Goal: Information Seeking & Learning: Compare options

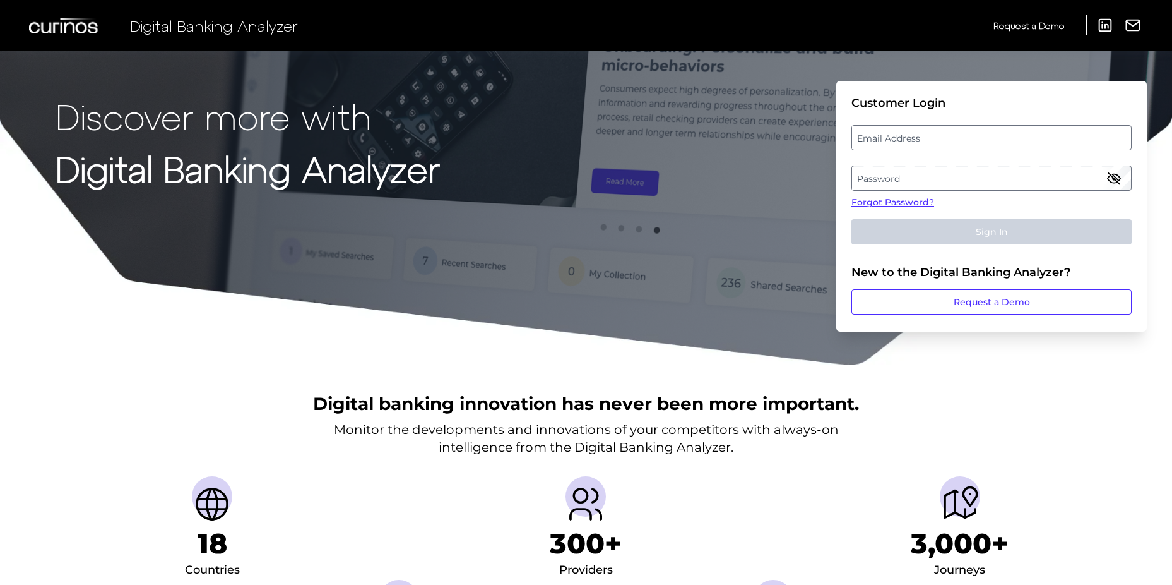
click at [935, 137] on label "Email Address" at bounding box center [991, 137] width 278 height 23
click at [935, 137] on input "email" at bounding box center [992, 137] width 280 height 25
paste input "Asa.Cole@firstcitizens.com"
type input "Asa.Cole@firstcitizens.com"
click at [903, 184] on label "Password" at bounding box center [991, 178] width 278 height 23
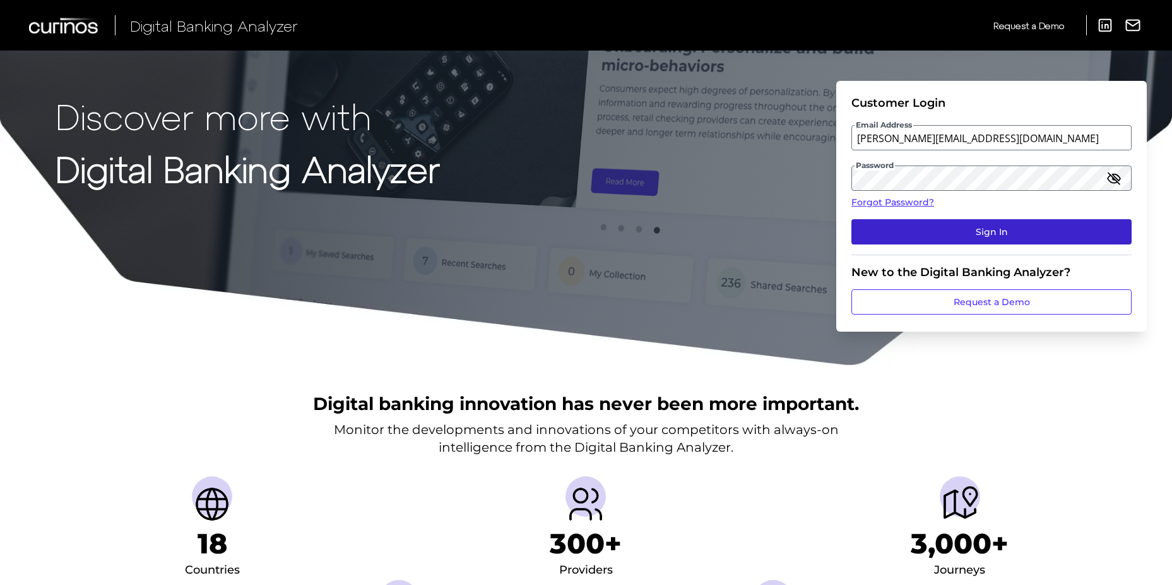
click at [932, 222] on button "Sign In" at bounding box center [992, 231] width 280 height 25
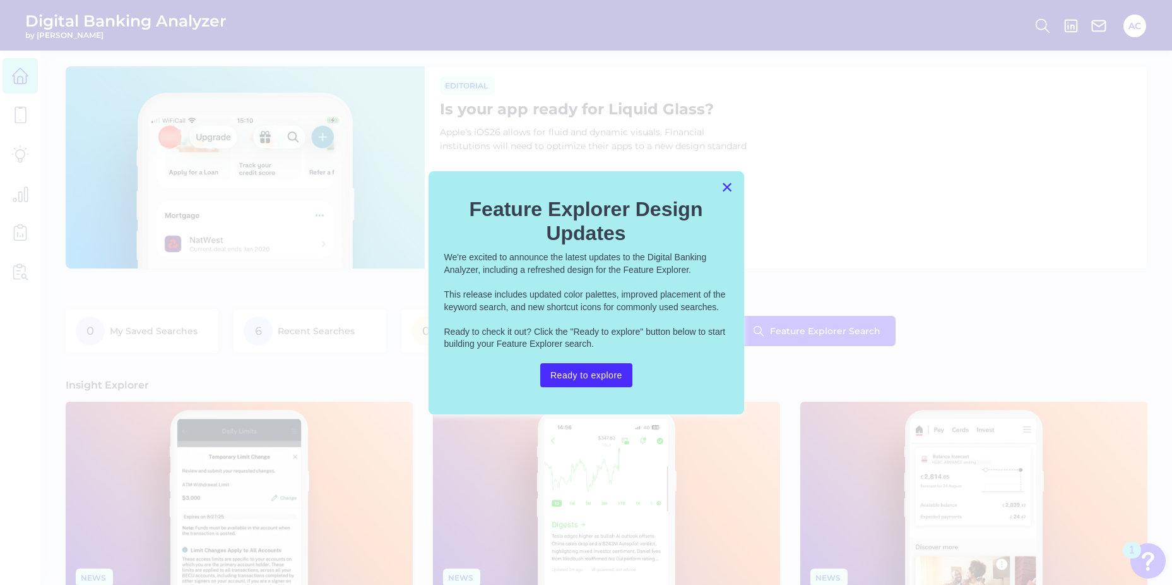
click at [728, 185] on button "×" at bounding box center [728, 187] width 12 height 20
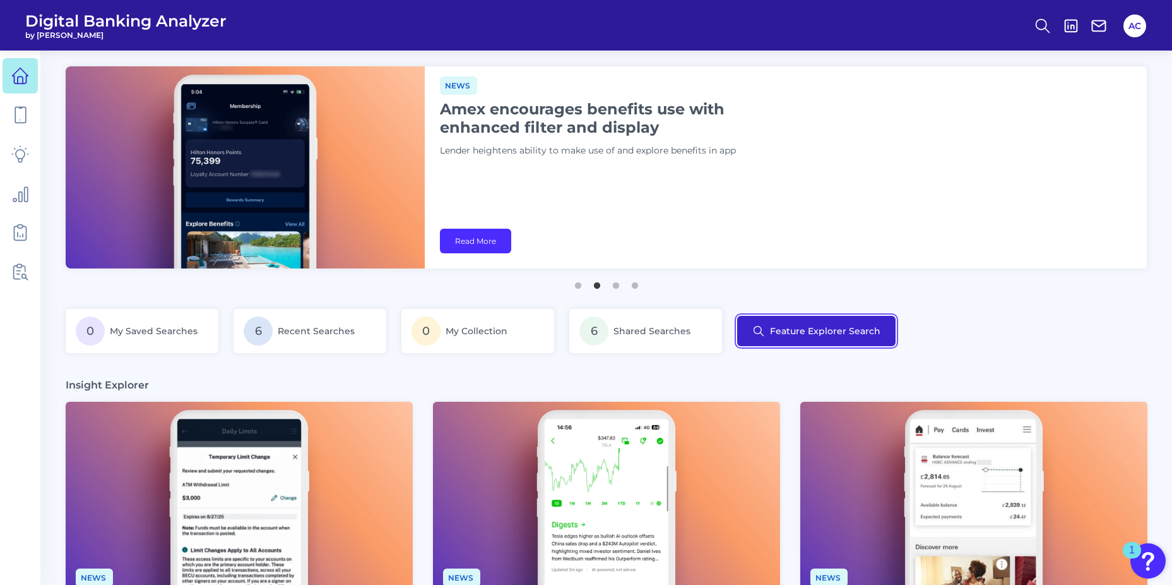
click at [821, 333] on button "Feature Explorer Search" at bounding box center [816, 331] width 158 height 30
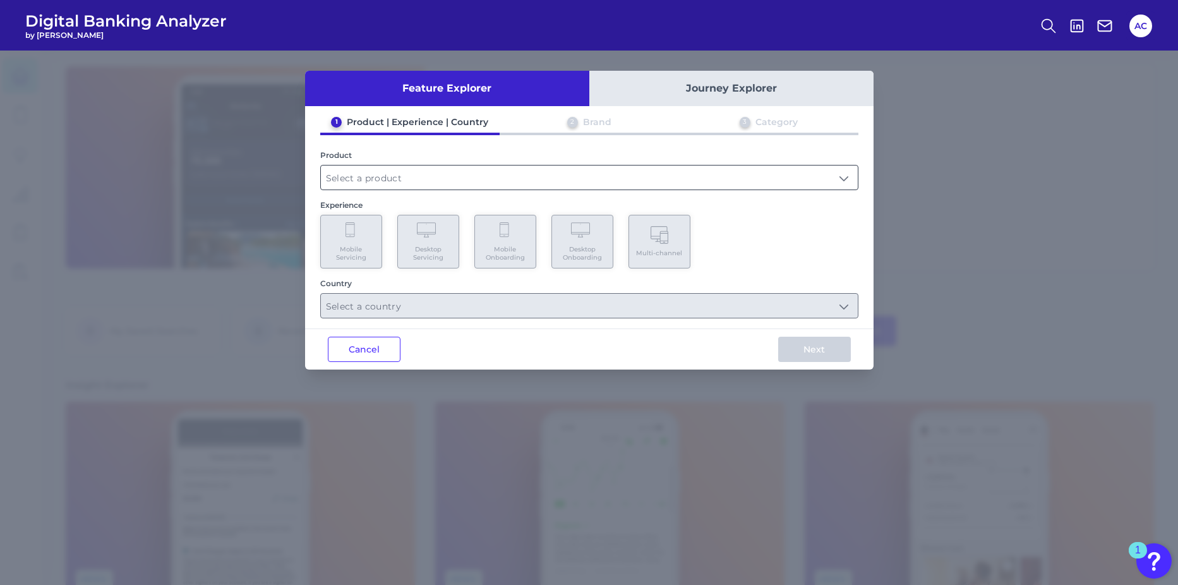
click at [494, 182] on input "text" at bounding box center [589, 177] width 537 height 24
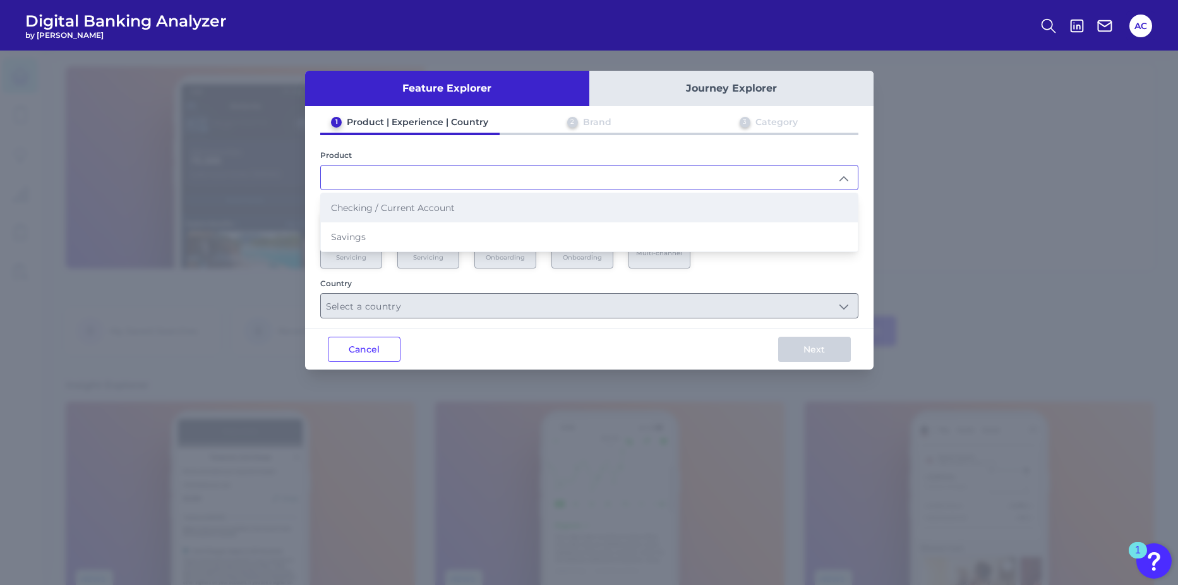
click at [463, 212] on li "Checking / Current Account" at bounding box center [589, 207] width 537 height 29
type input "Checking / Current Account"
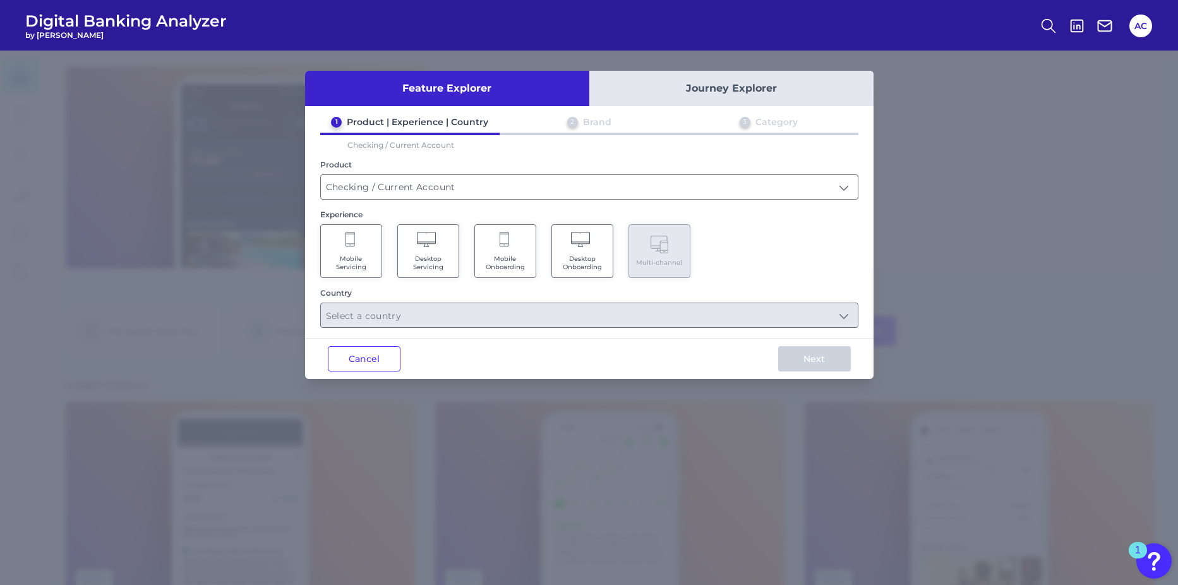
click at [512, 263] on span "Mobile Onboarding" at bounding box center [505, 262] width 48 height 16
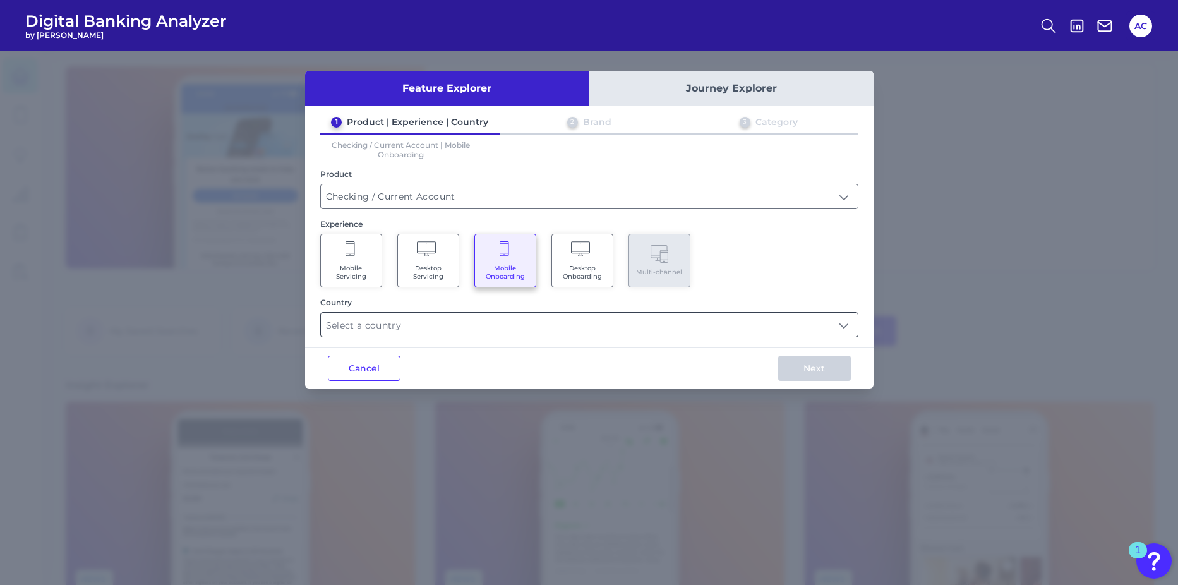
click at [562, 330] on input "text" at bounding box center [589, 325] width 537 height 24
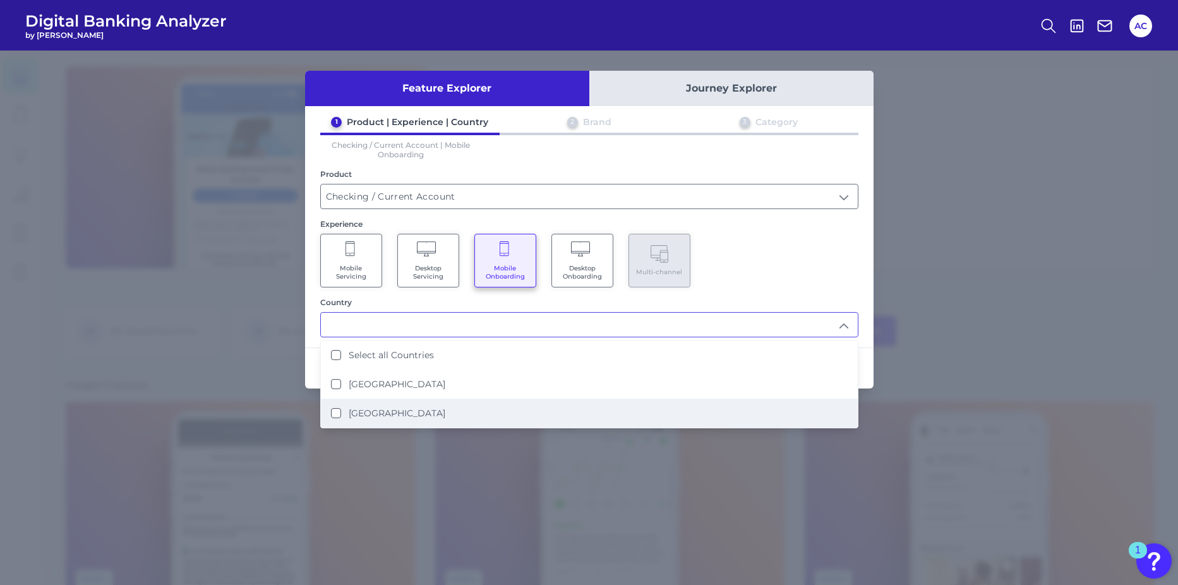
click at [450, 419] on li "[GEOGRAPHIC_DATA]" at bounding box center [589, 412] width 537 height 29
type input "[GEOGRAPHIC_DATA]"
click at [815, 253] on div "Mobile Servicing Desktop Servicing Mobile Onboarding Desktop Onboarding Multi-c…" at bounding box center [589, 261] width 538 height 54
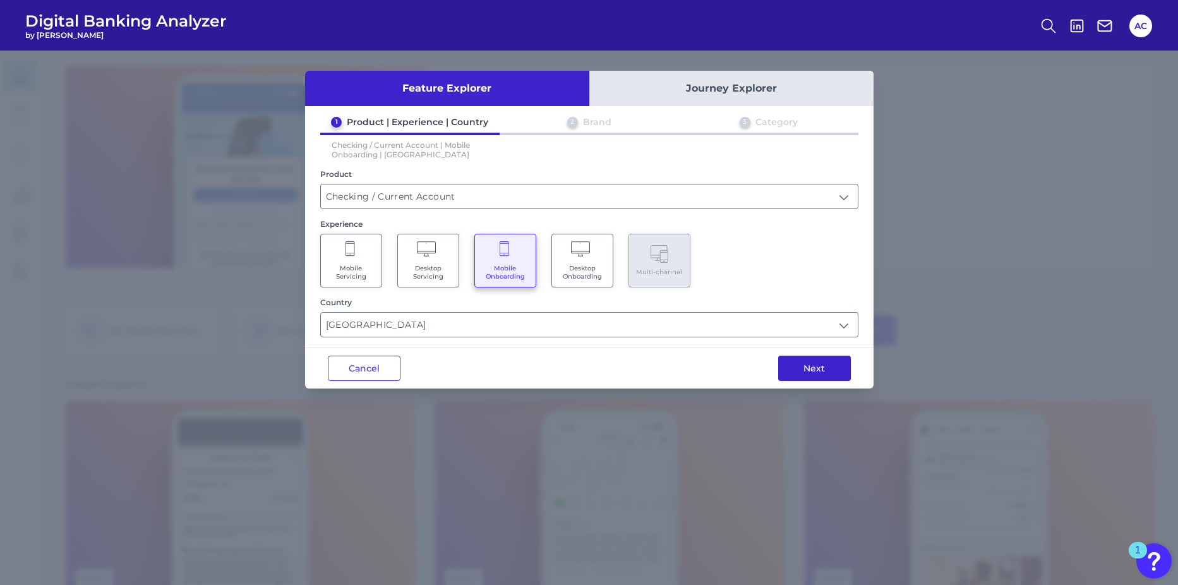
click at [818, 366] on button "Next" at bounding box center [814, 367] width 73 height 25
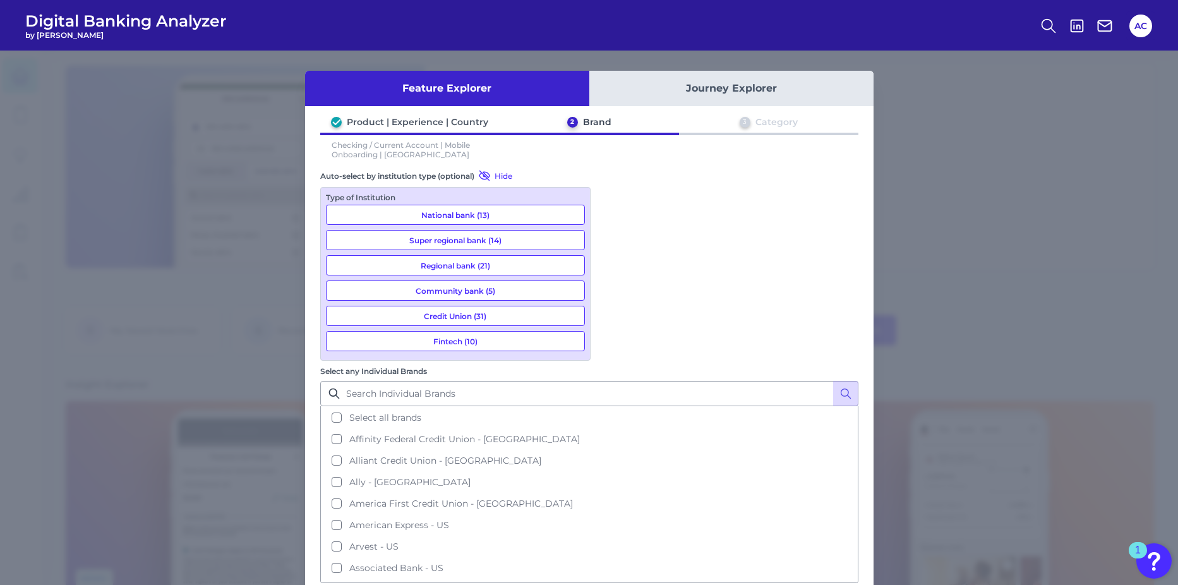
click at [486, 217] on button "National bank (13)" at bounding box center [455, 215] width 259 height 20
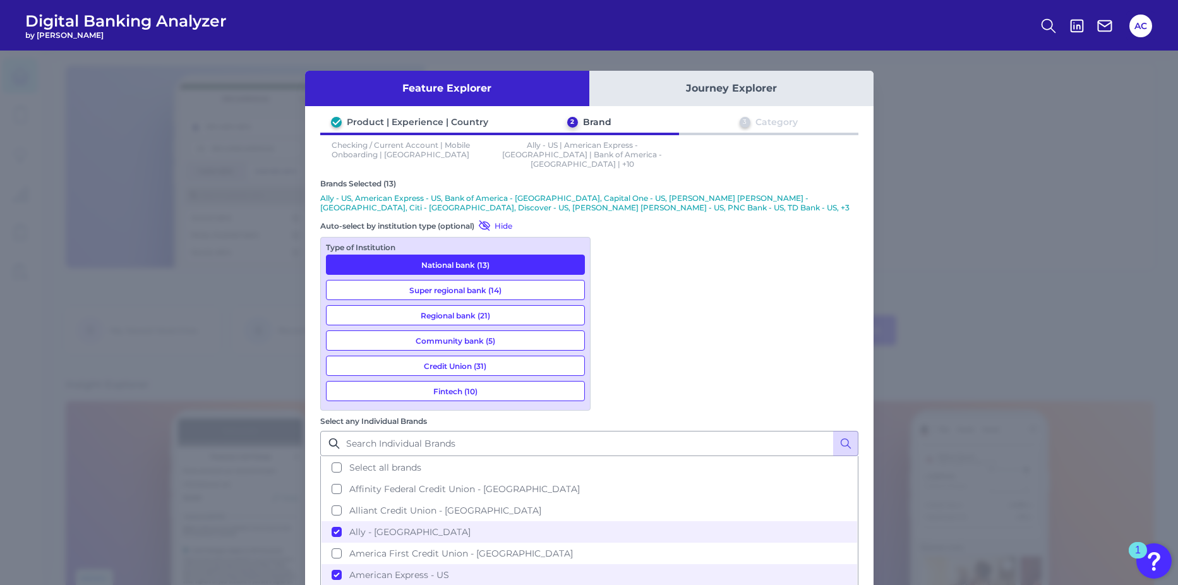
click at [489, 286] on button "Super regional bank (14)" at bounding box center [455, 290] width 259 height 20
click at [646, 431] on input "Select any Individual Brands" at bounding box center [589, 443] width 538 height 25
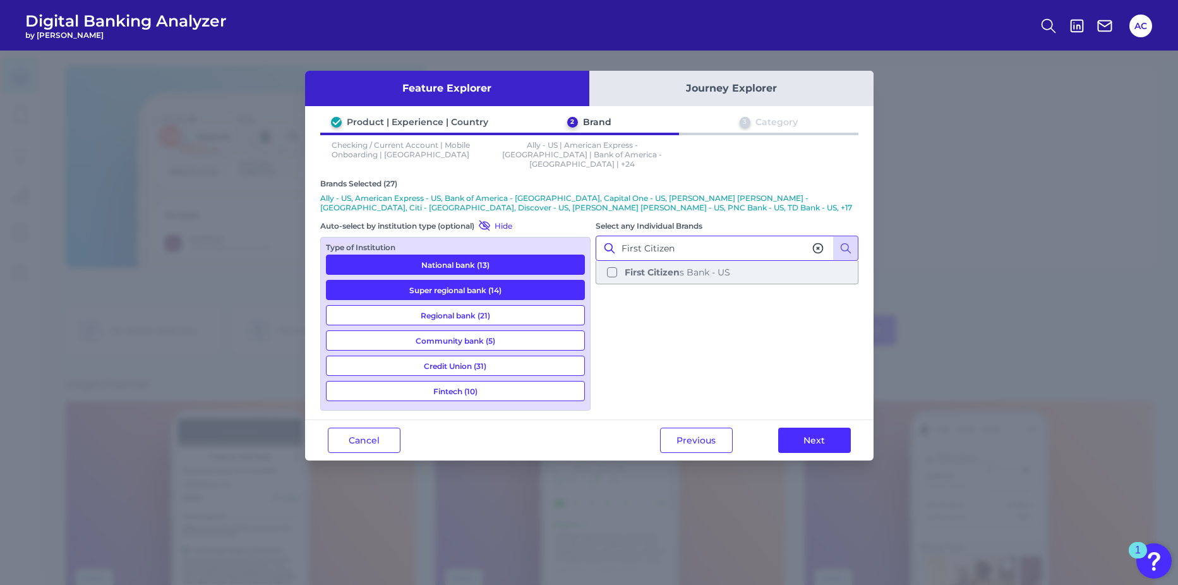
click at [663, 266] on b "First Citizen" at bounding box center [651, 271] width 55 height 11
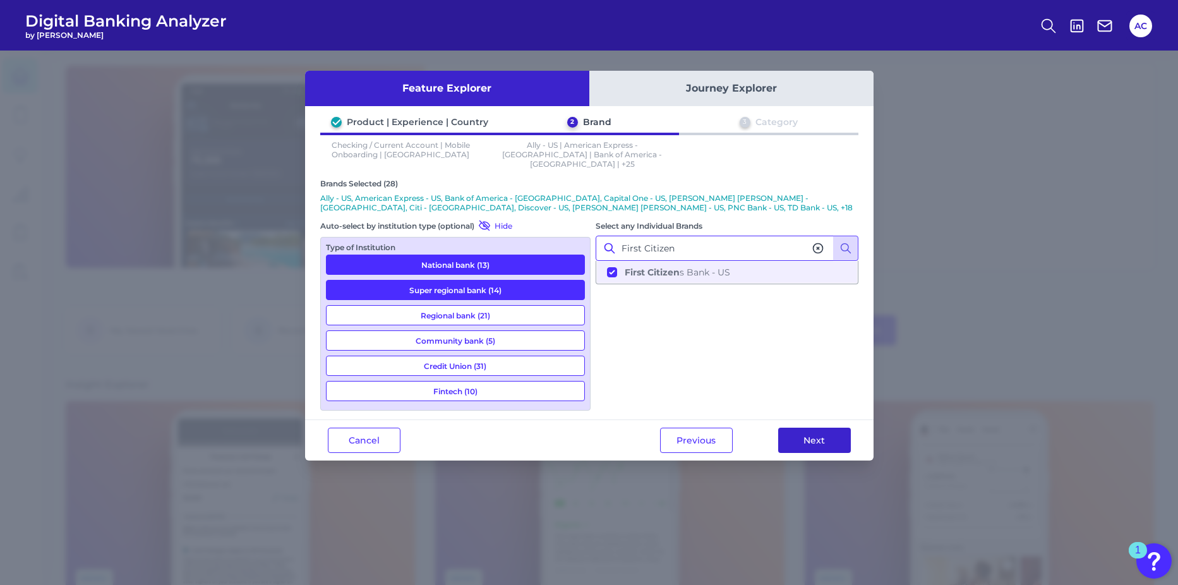
type input "First Citizen"
click at [813, 427] on button "Next" at bounding box center [814, 439] width 73 height 25
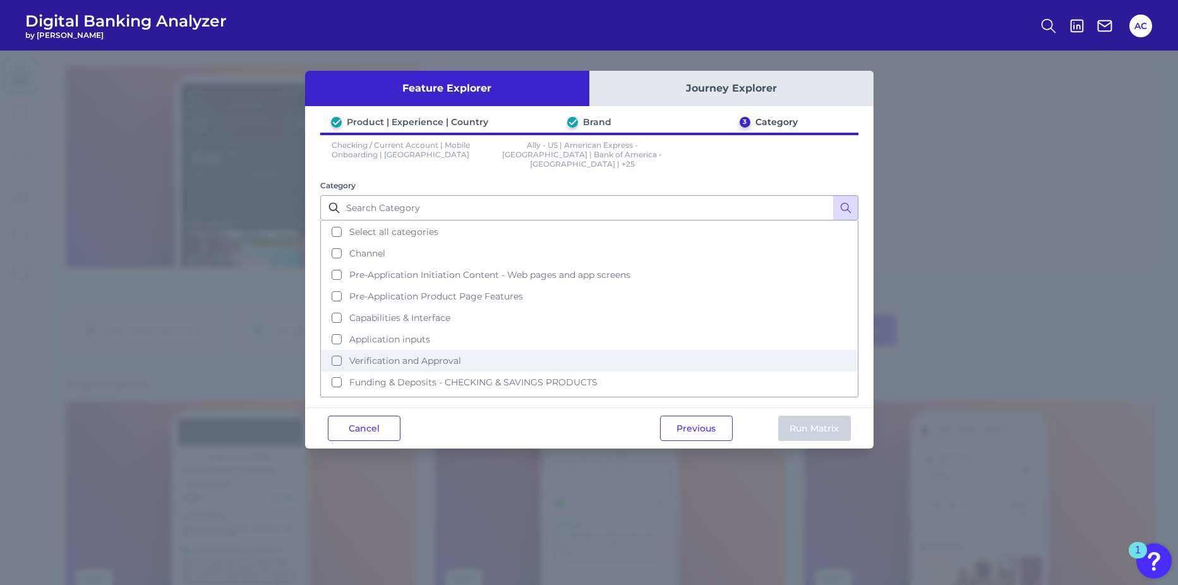
scroll to position [40, 0]
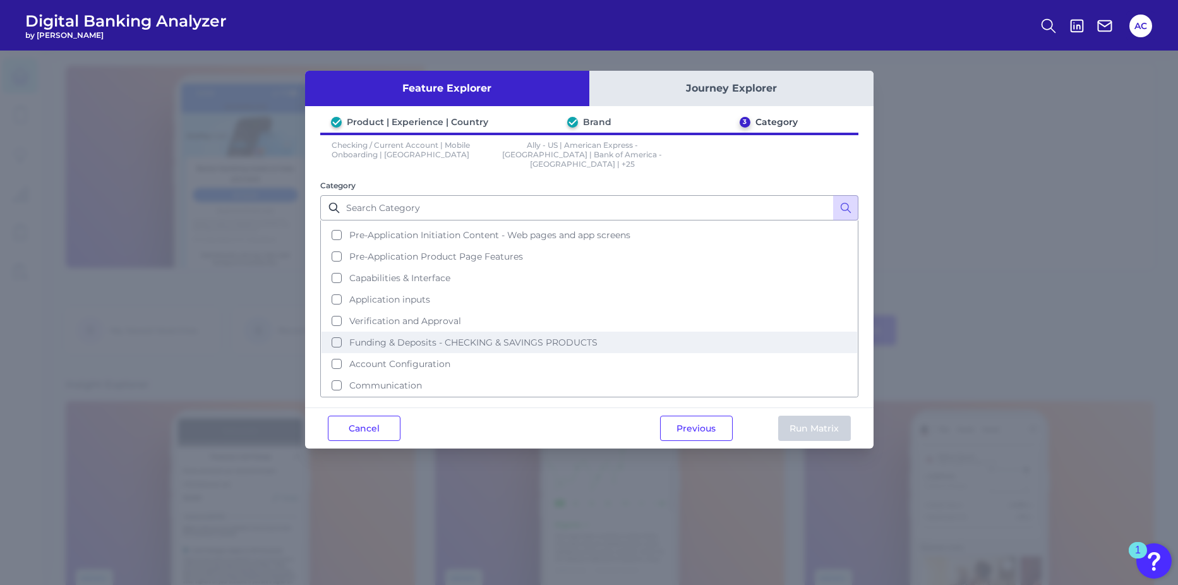
click at [384, 337] on span "Funding & Deposits - CHECKING & SAVINGS PRODUCTS" at bounding box center [473, 342] width 248 height 11
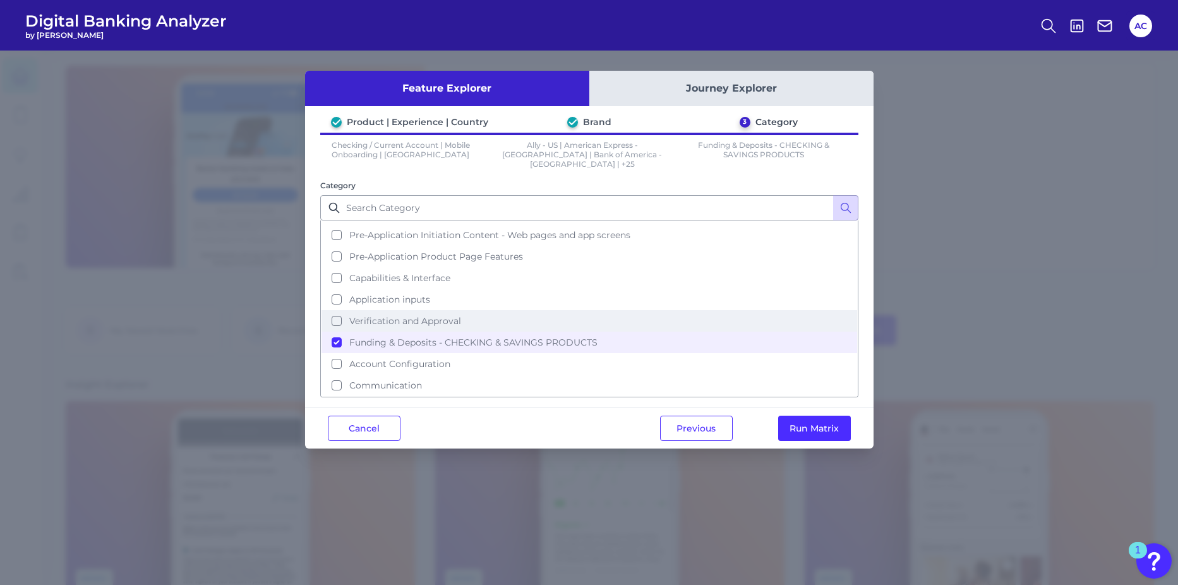
click at [331, 311] on button "Verification and Approval" at bounding box center [588, 320] width 535 height 21
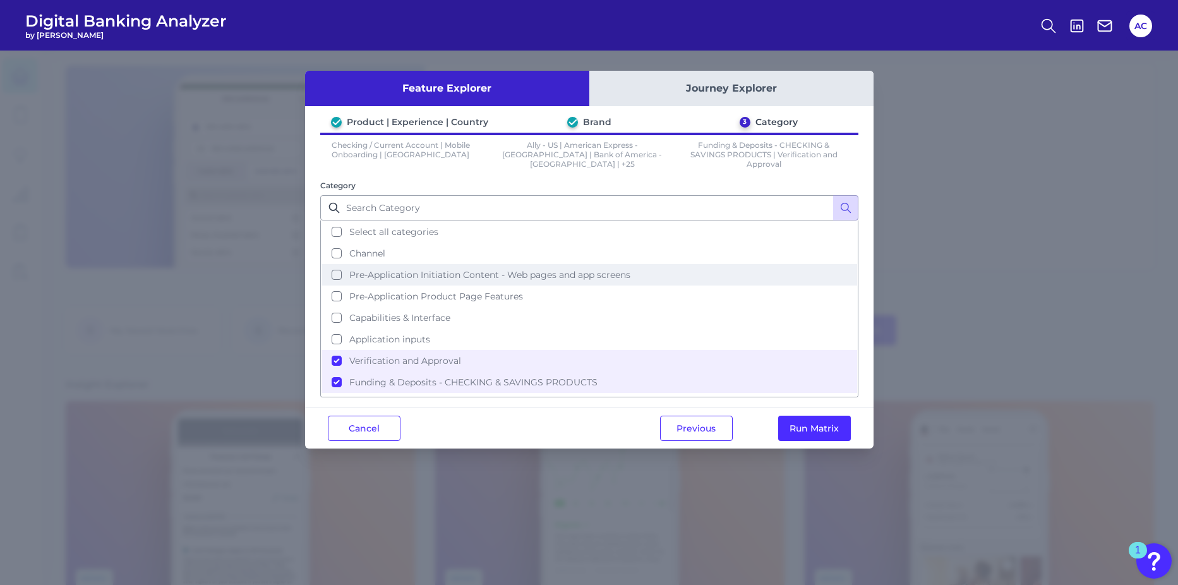
click at [414, 282] on button "Pre-Application Initiation Content - Web pages and app screens" at bounding box center [588, 274] width 535 height 21
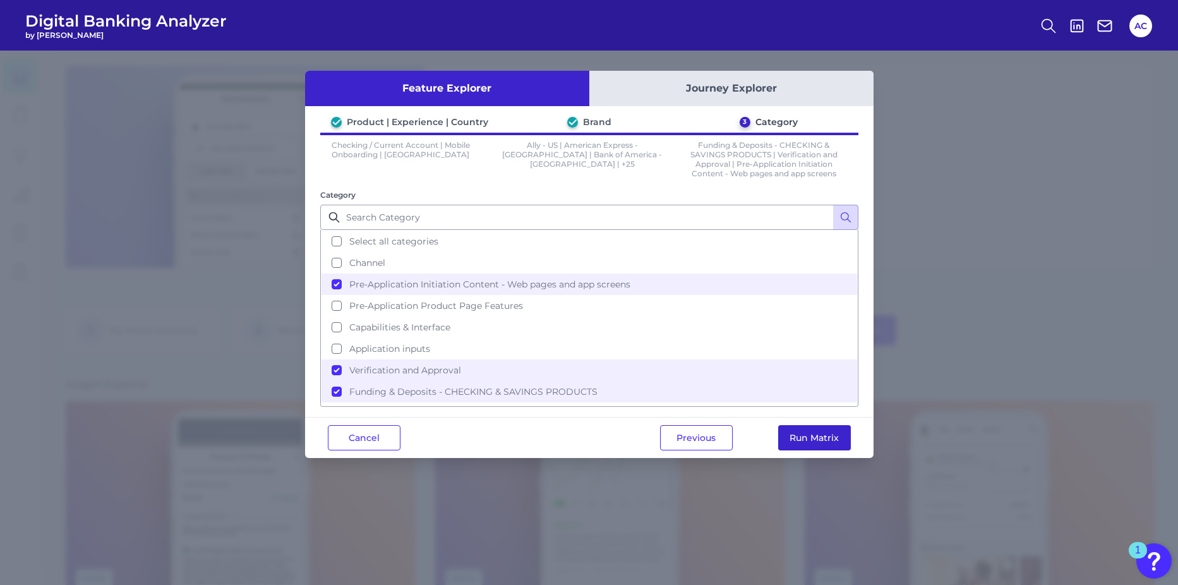
click at [824, 438] on button "Run Matrix" at bounding box center [814, 437] width 73 height 25
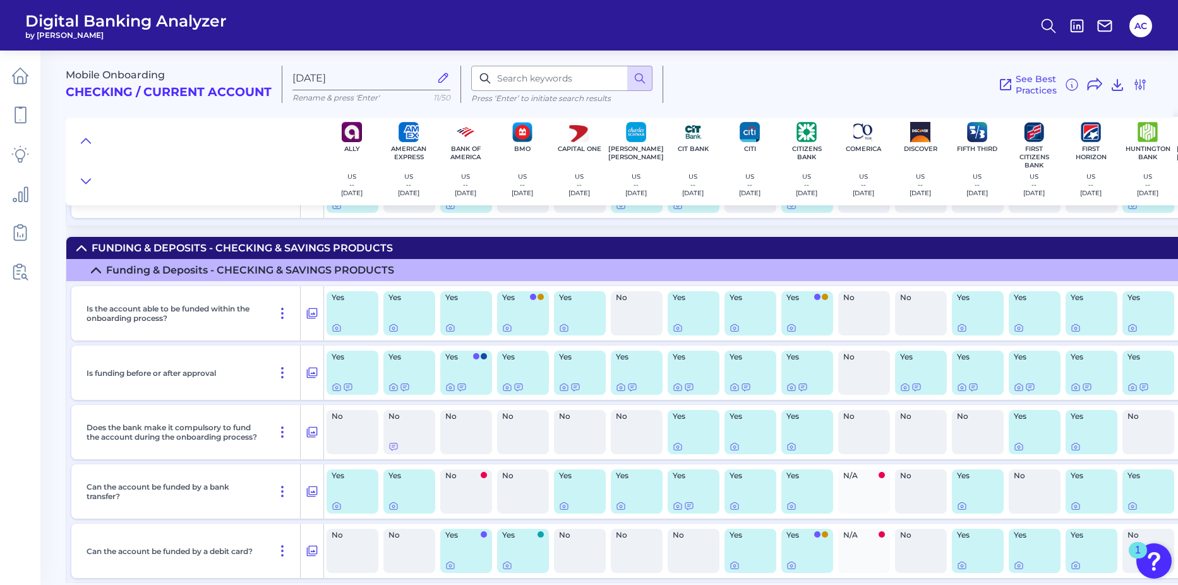
scroll to position [2210, 0]
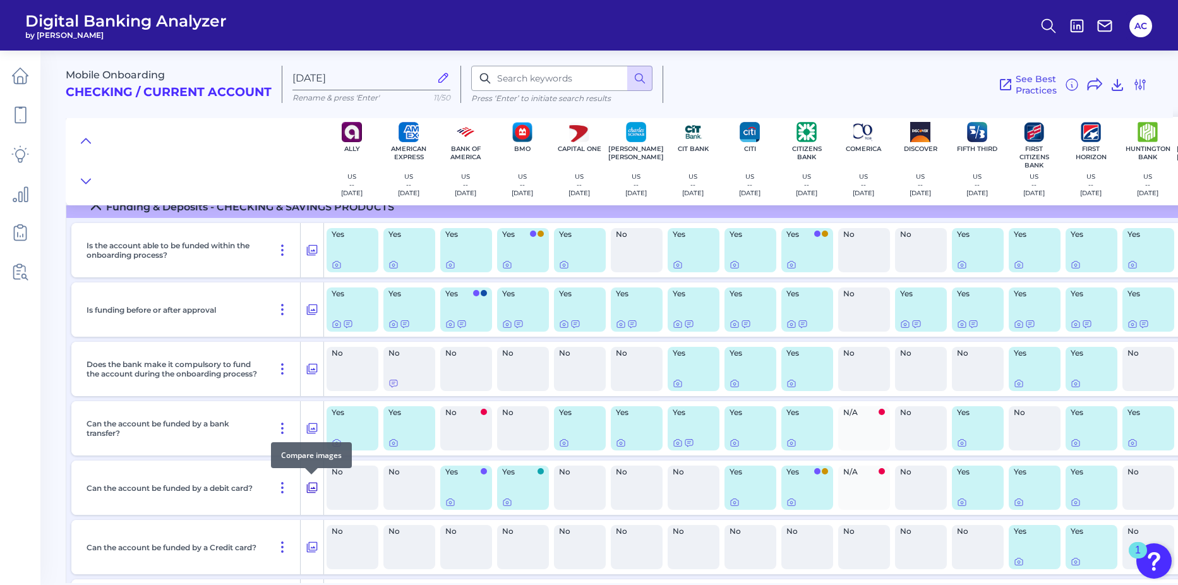
click at [313, 489] on icon at bounding box center [312, 487] width 13 height 15
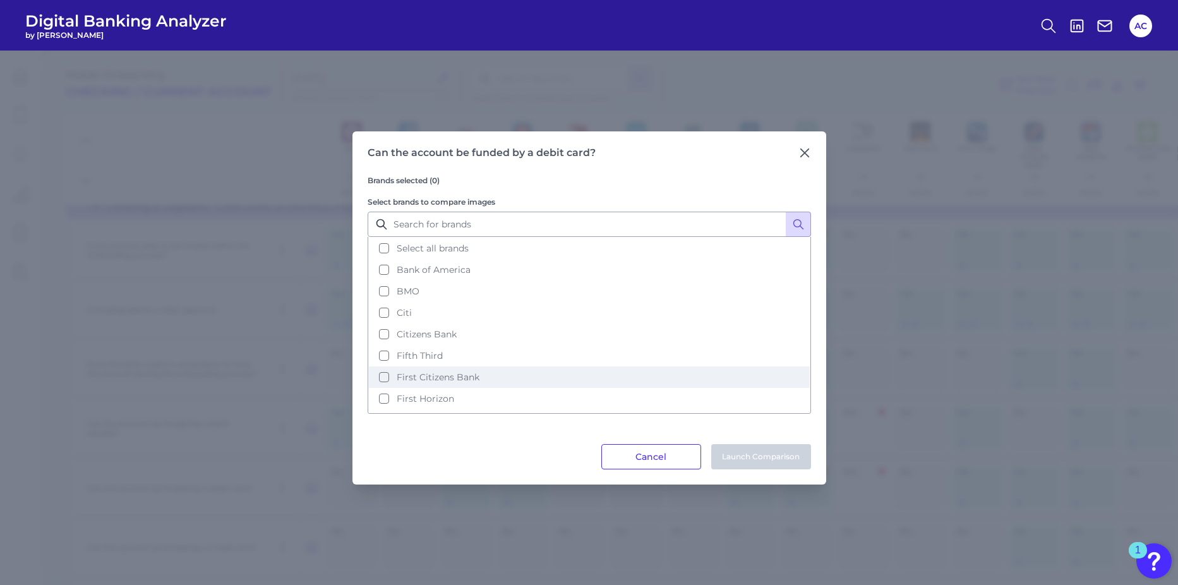
click at [402, 378] on span "First Citizens Bank" at bounding box center [438, 376] width 83 height 11
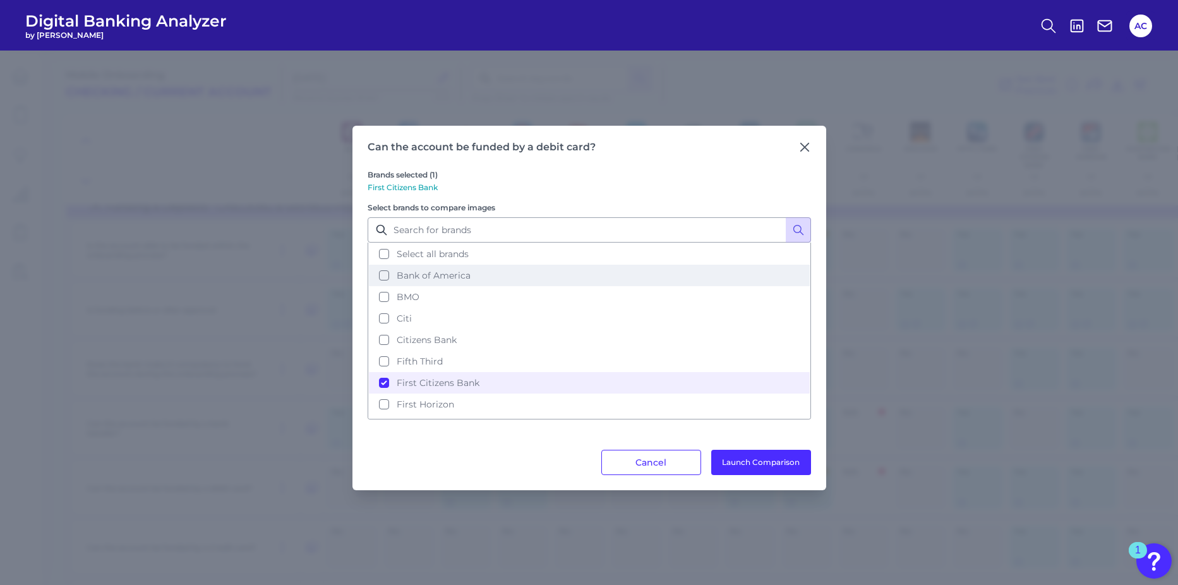
click at [392, 280] on button "Bank of America" at bounding box center [589, 275] width 441 height 21
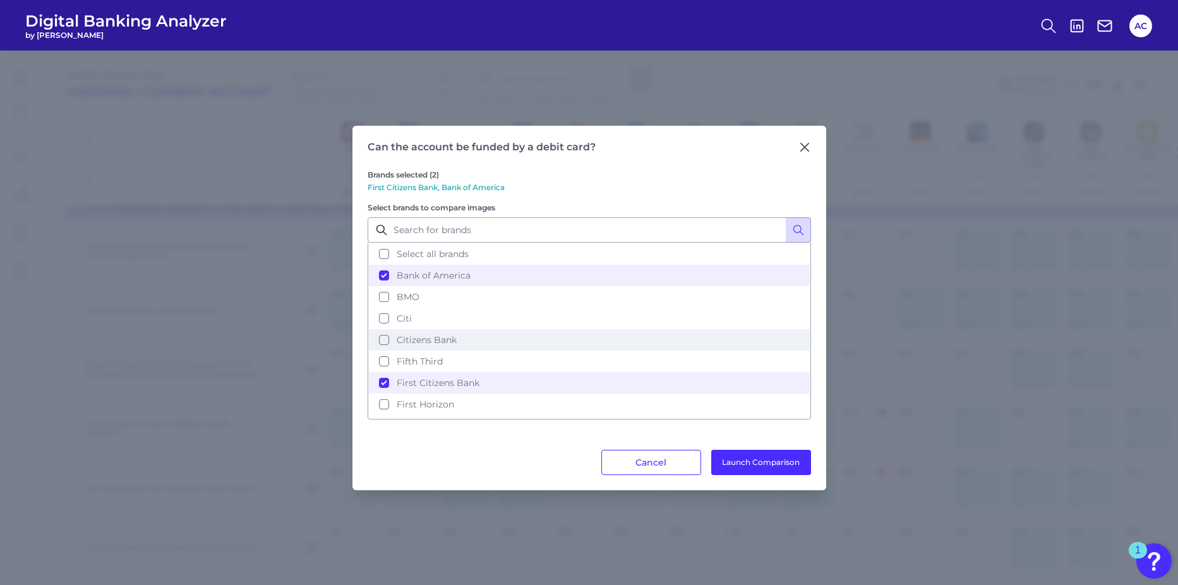
click at [383, 340] on button "Citizens Bank" at bounding box center [589, 339] width 441 height 21
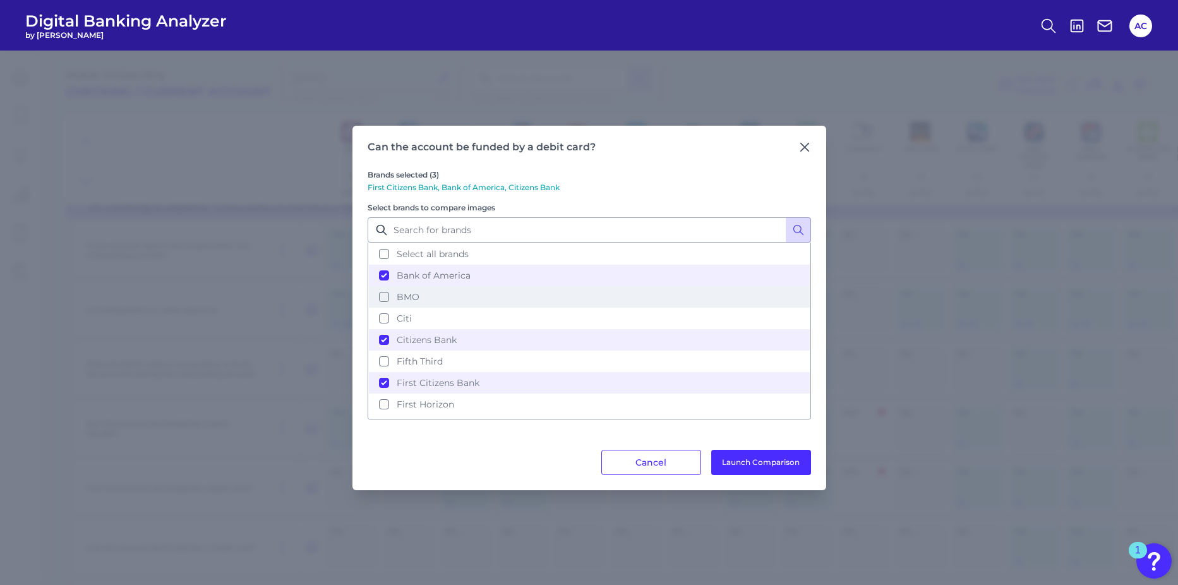
click at [386, 291] on button "BMO" at bounding box center [589, 296] width 441 height 21
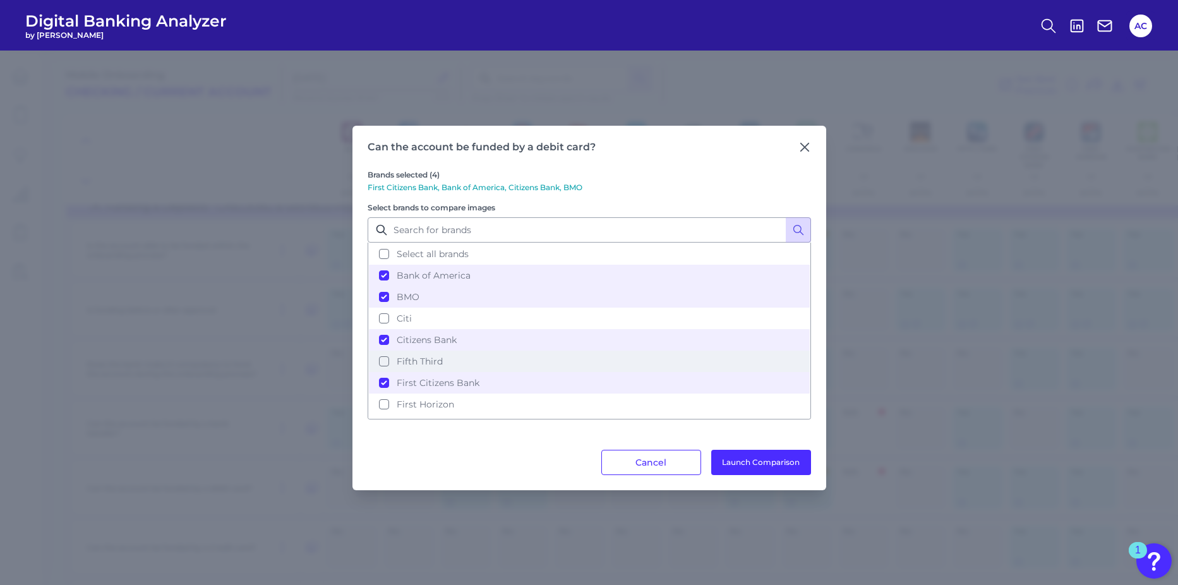
click at [383, 364] on button "Fifth Third" at bounding box center [589, 360] width 441 height 21
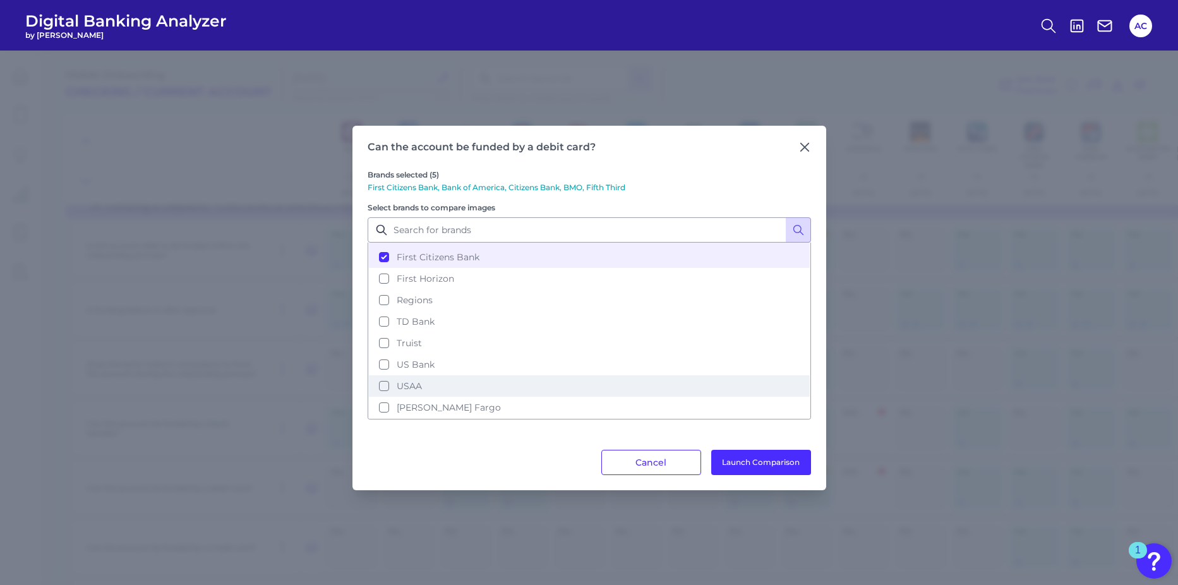
click at [374, 386] on button "USAA" at bounding box center [589, 385] width 441 height 21
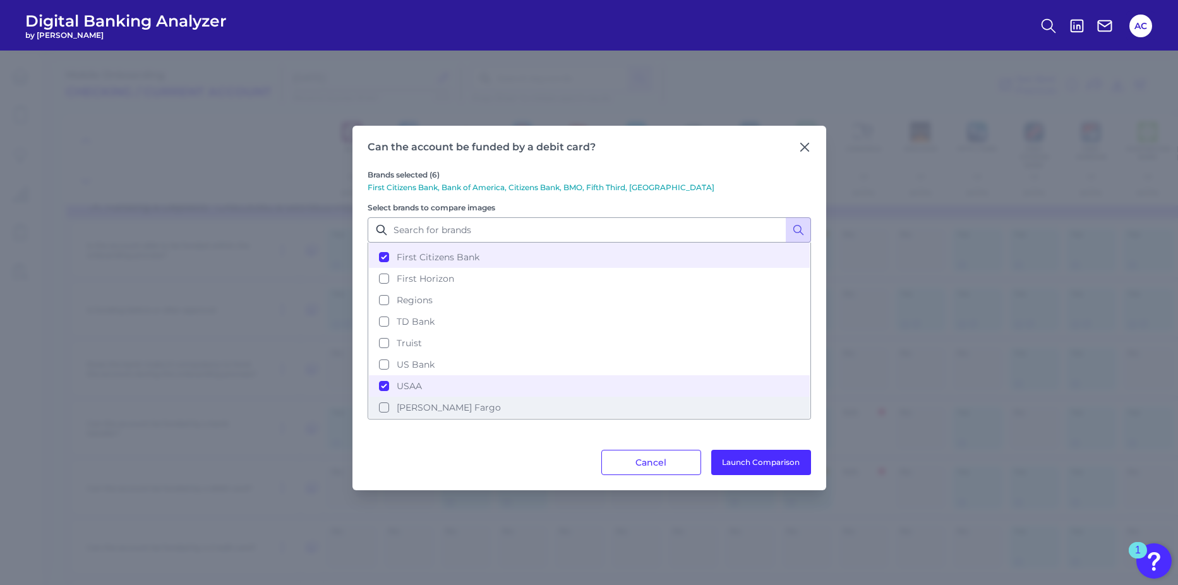
click at [386, 410] on button "[PERSON_NAME] Fargo" at bounding box center [589, 407] width 441 height 21
click at [719, 462] on button "Launch Comparison" at bounding box center [761, 462] width 100 height 25
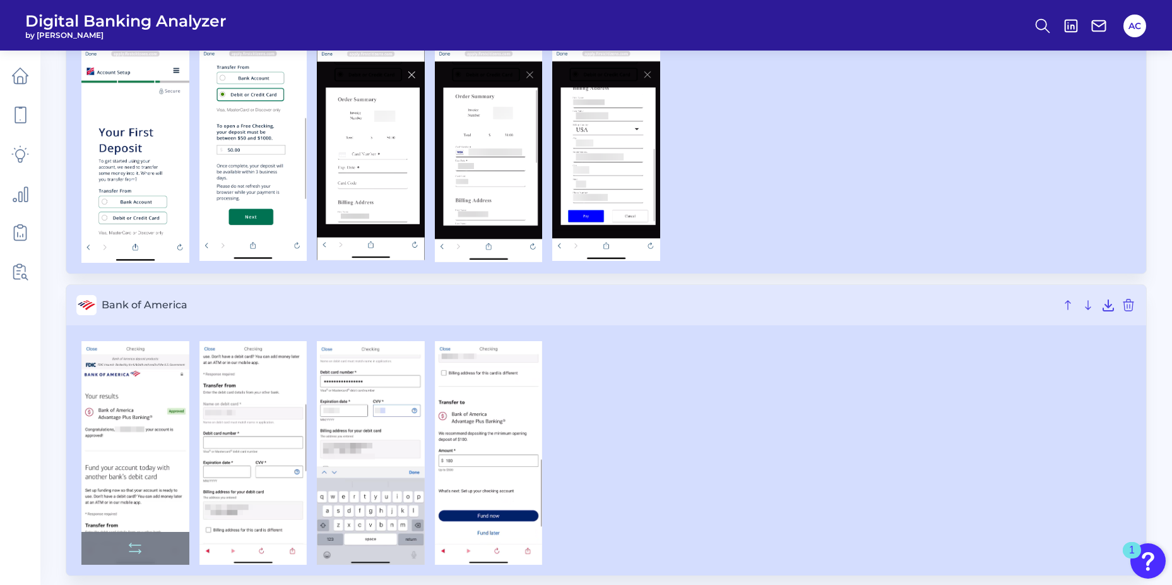
scroll to position [189, 0]
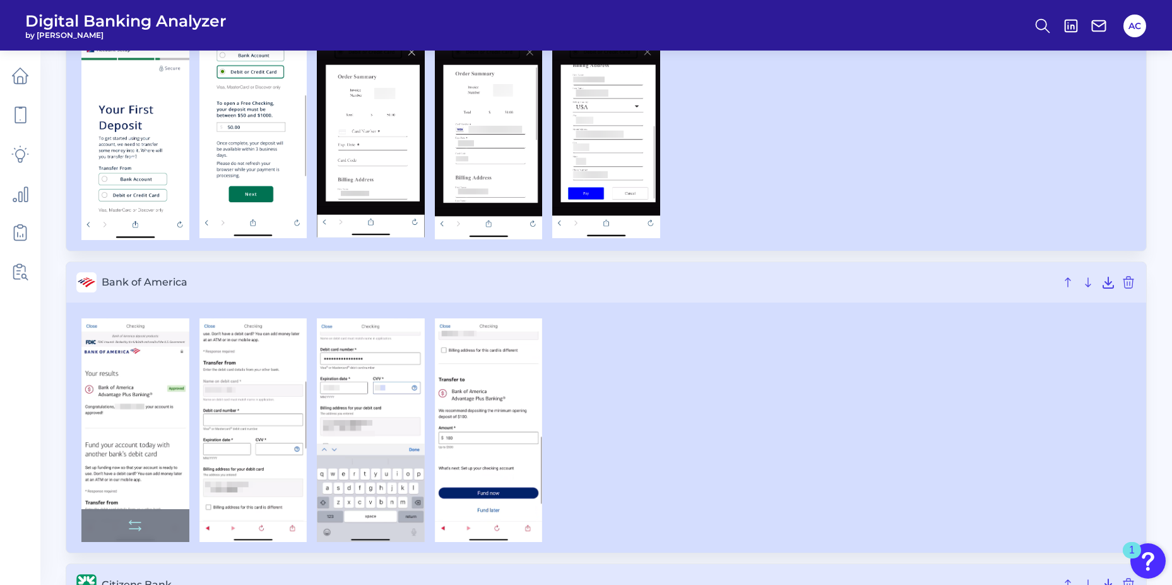
click at [136, 429] on img at bounding box center [135, 430] width 108 height 224
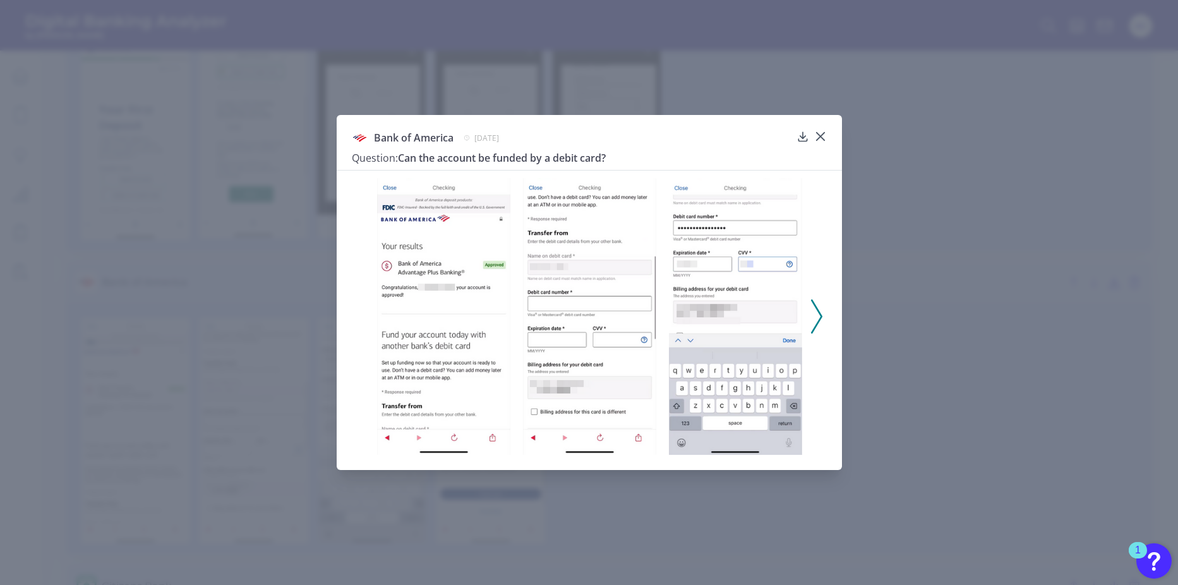
click at [820, 318] on polyline at bounding box center [815, 316] width 9 height 32
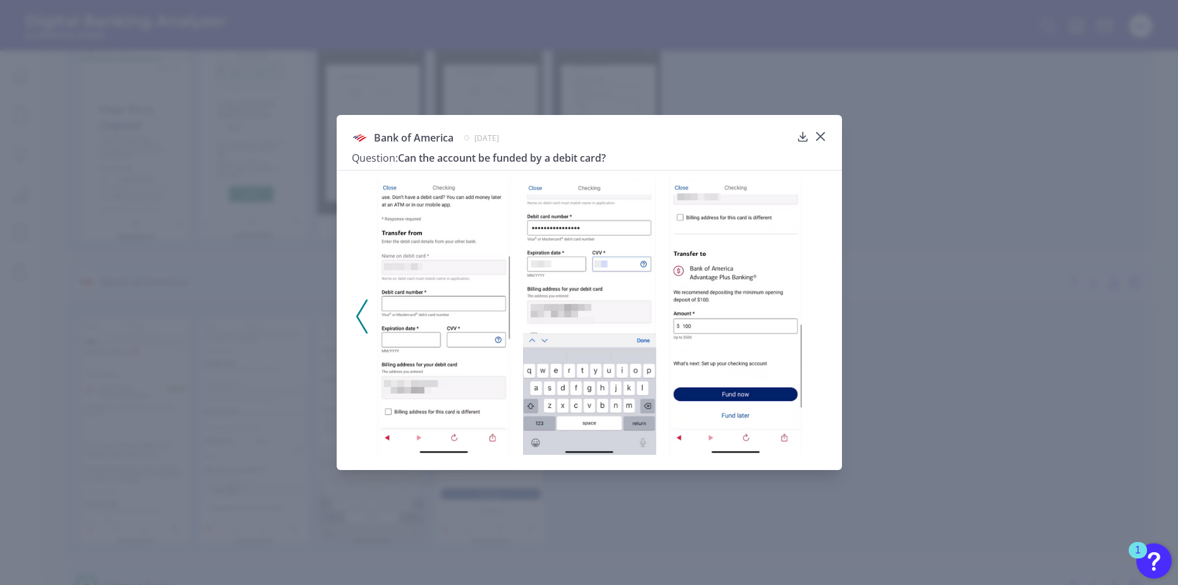
click at [820, 318] on div at bounding box center [589, 312] width 505 height 285
click at [941, 340] on div "Bank of America [DATE] Question: Can the account be funded by a debit card?" at bounding box center [589, 292] width 1178 height 585
click at [822, 138] on icon at bounding box center [820, 137] width 8 height 8
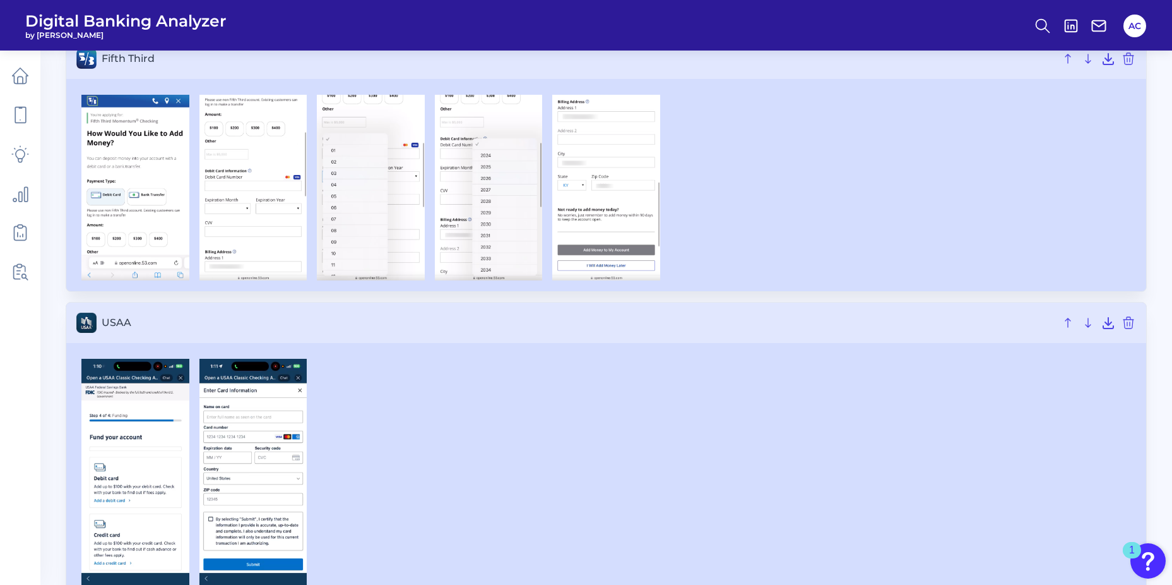
scroll to position [1326, 0]
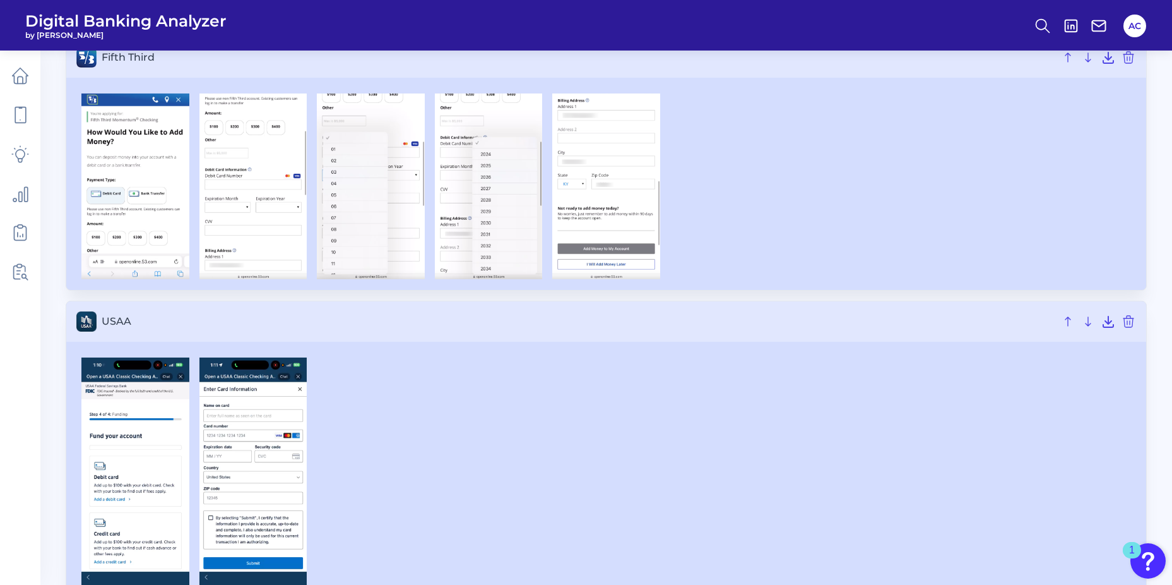
drag, startPoint x: 1165, startPoint y: 190, endPoint x: 778, endPoint y: 391, distance: 436.3
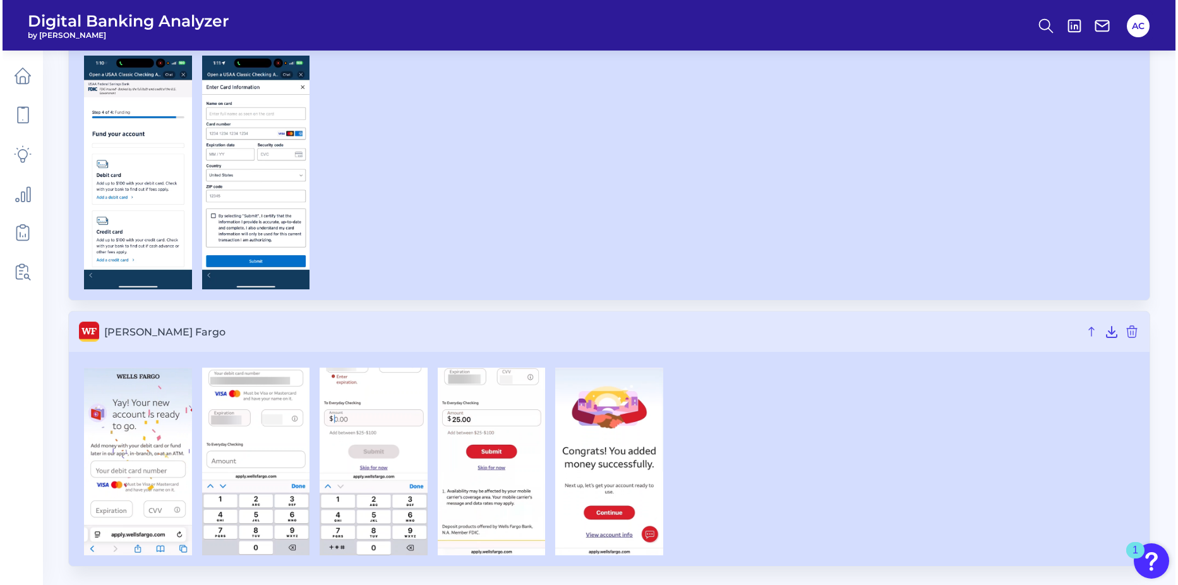
scroll to position [1628, 0]
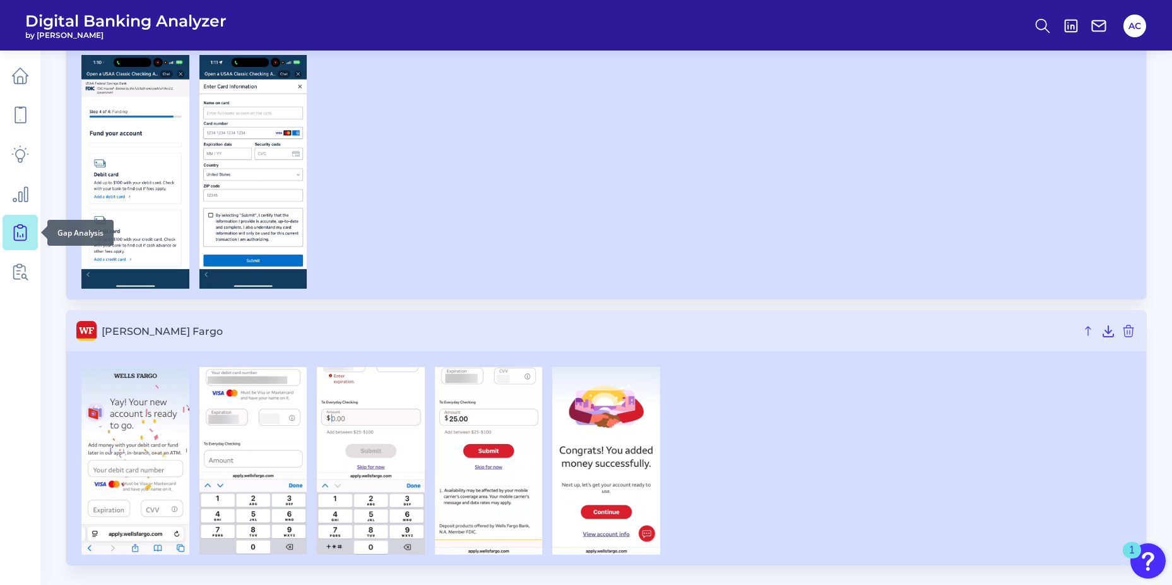
click at [15, 244] on link at bounding box center [20, 232] width 35 height 35
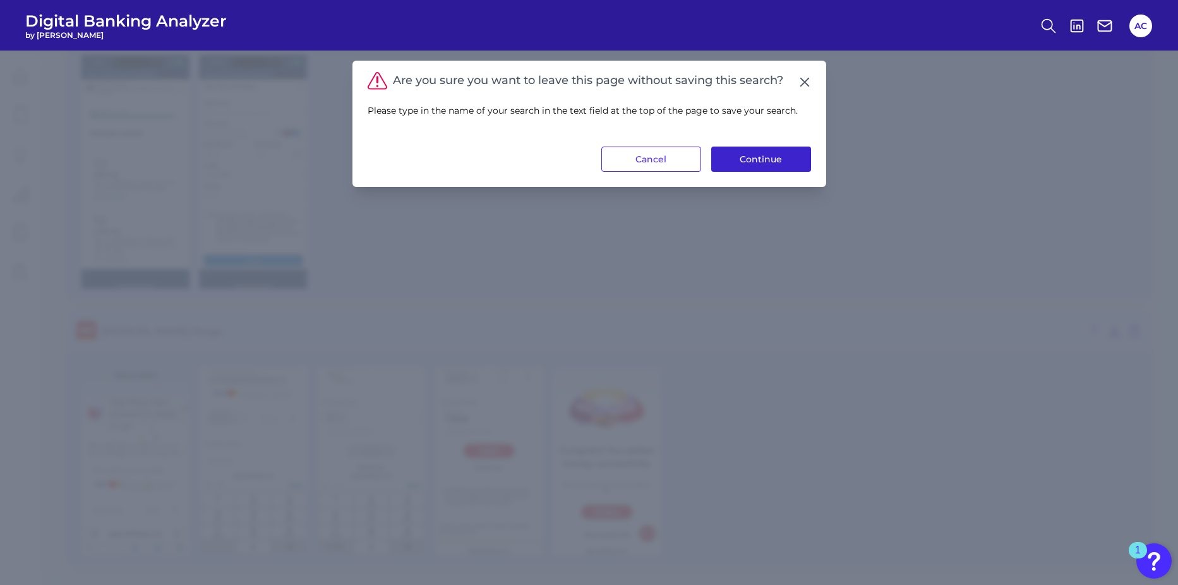
click at [778, 164] on button "Continue" at bounding box center [761, 158] width 100 height 25
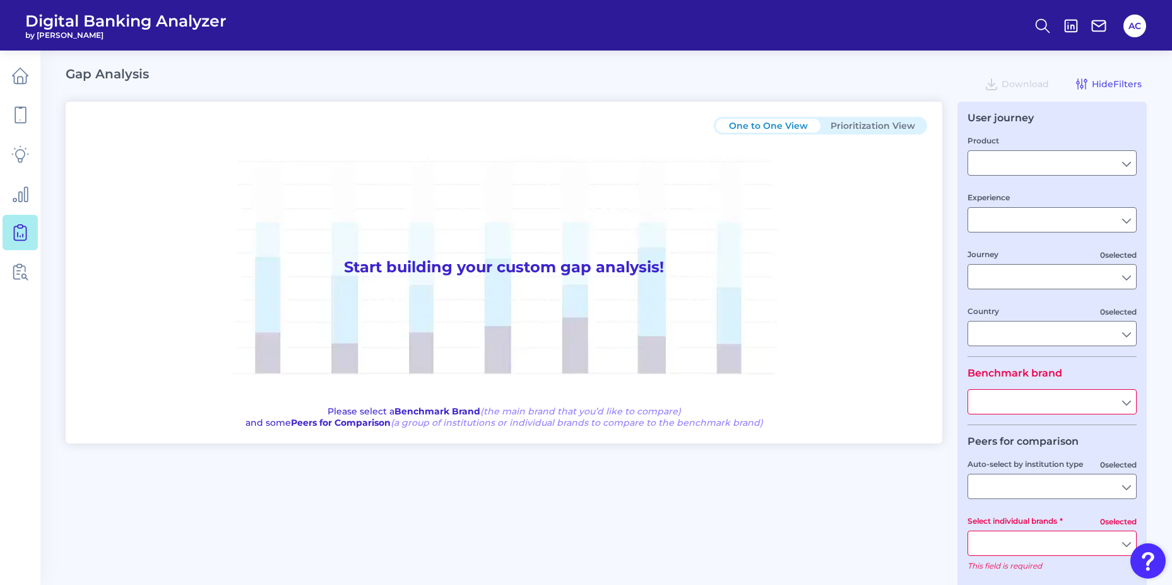
type input "Checking / Current Account"
type input "Mobile Servicing"
type input "Pre-Login Area, New Customer Onboarding, Login & Authentication, Accounts and t…"
type input "[GEOGRAPHIC_DATA]"
type input "First Citizens Bank"
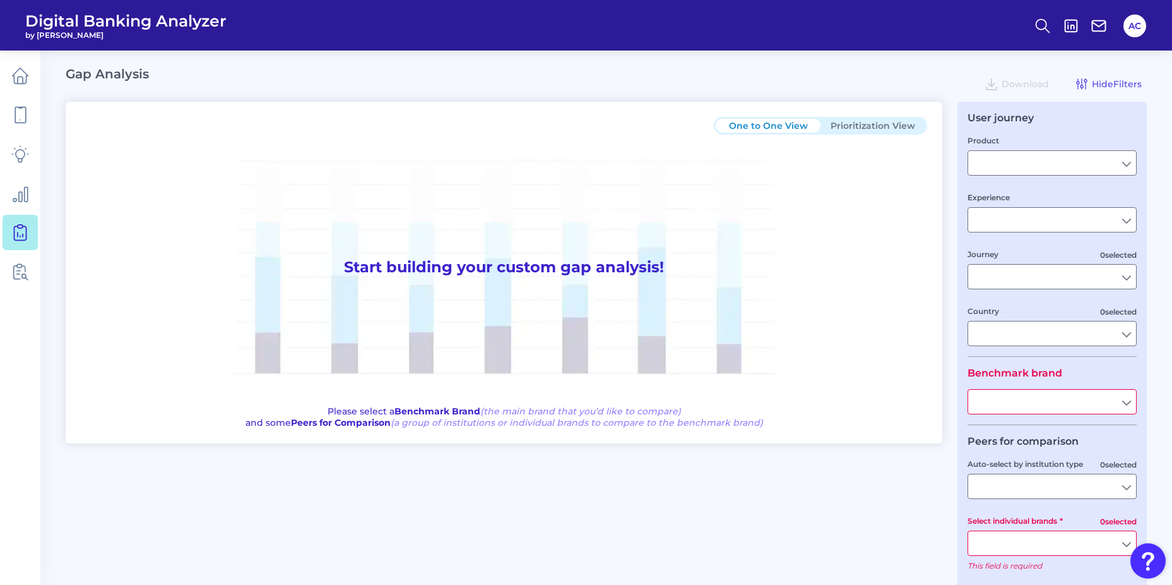
type input "All Select individual brands"
type input "All Journeys"
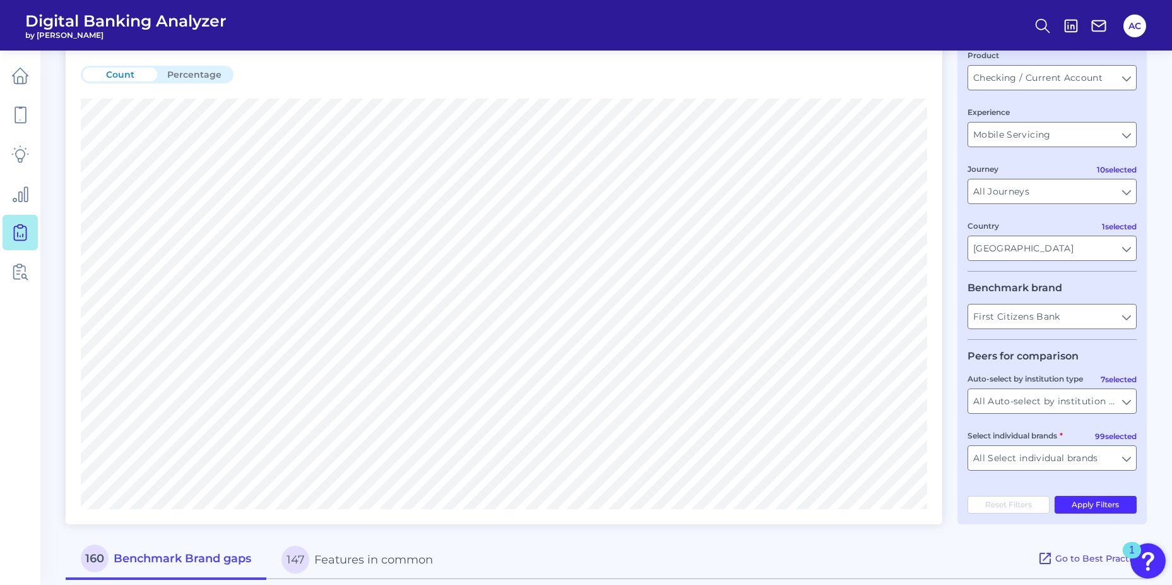
scroll to position [63, 0]
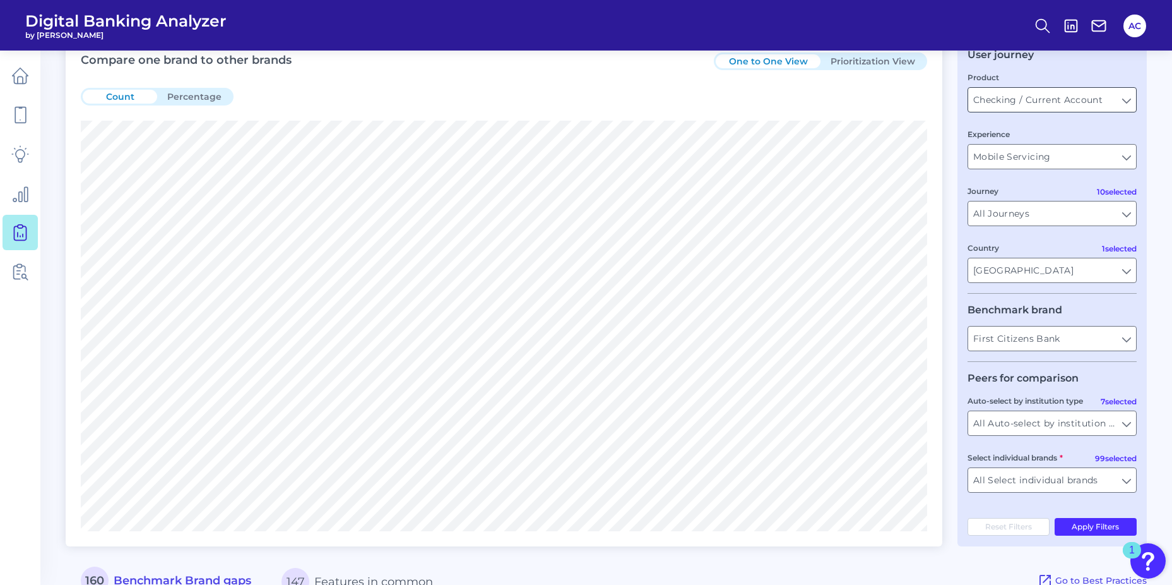
click at [1054, 109] on input "Checking / Current Account" at bounding box center [1053, 100] width 168 height 24
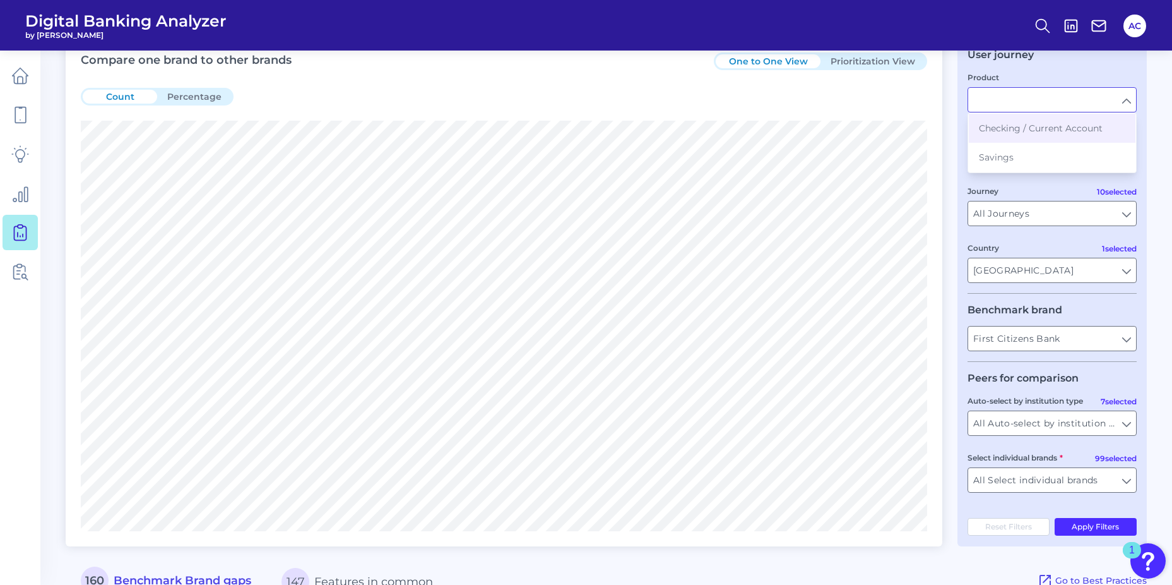
click at [1054, 109] on input "Product" at bounding box center [1053, 100] width 168 height 24
type input "Checking / Current Account"
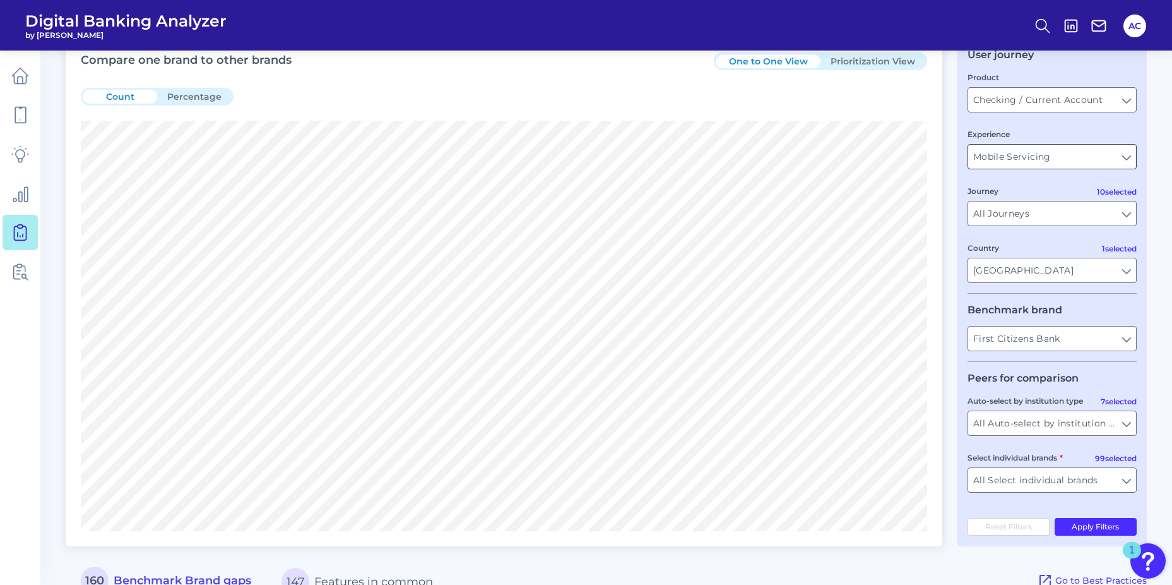
click at [1050, 152] on input "Mobile Servicing" at bounding box center [1053, 157] width 168 height 24
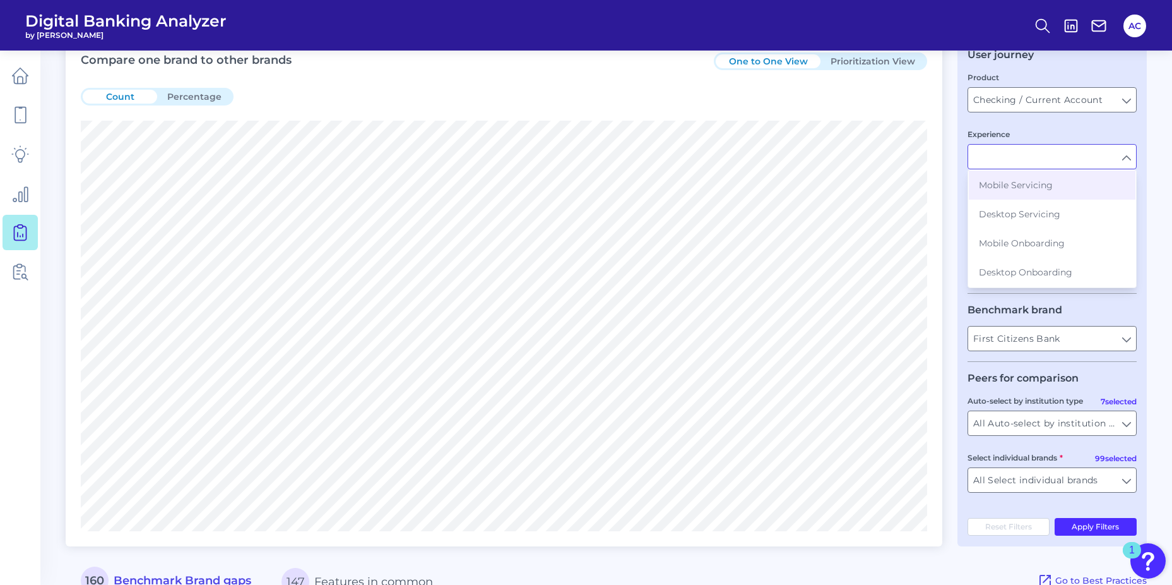
click at [1156, 275] on main "Gap Analysis Download Hide Filters Compare one brand to other brands One to One…" at bounding box center [586, 554] width 1172 height 1234
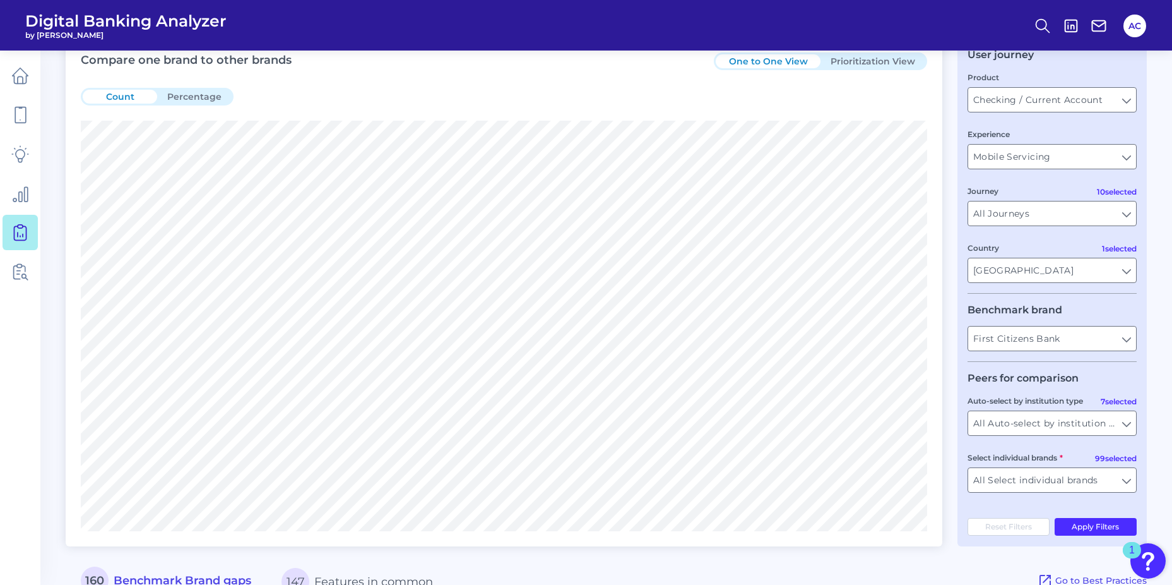
type input "Mobile Servicing"
click at [1054, 103] on input "Checking / Current Account" at bounding box center [1053, 100] width 168 height 24
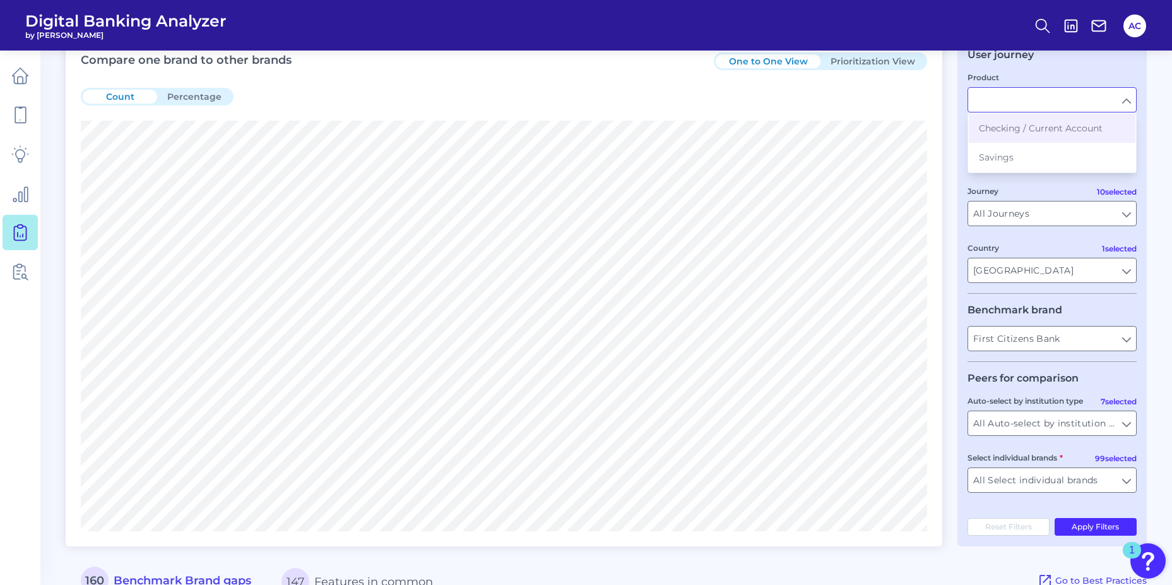
click at [1154, 184] on main "Gap Analysis Download Hide Filters Compare one brand to other brands One to One…" at bounding box center [586, 554] width 1172 height 1234
type input "Checking / Current Account"
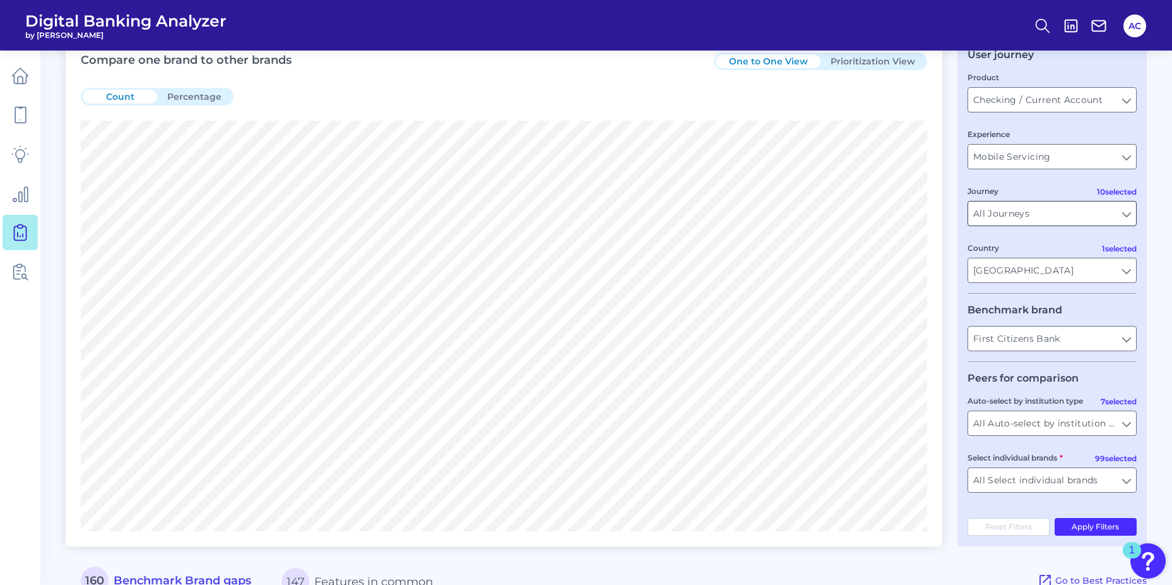
click at [1050, 224] on input "All Journeys" at bounding box center [1053, 213] width 168 height 24
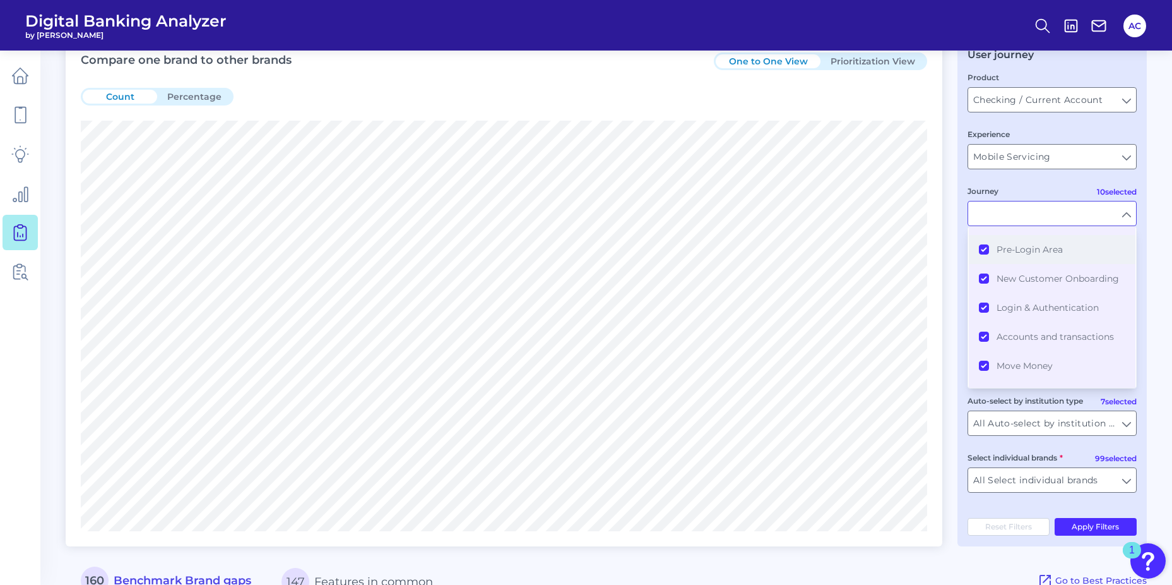
scroll to position [0, 0]
click at [986, 237] on button "Select all journeys" at bounding box center [1052, 241] width 167 height 29
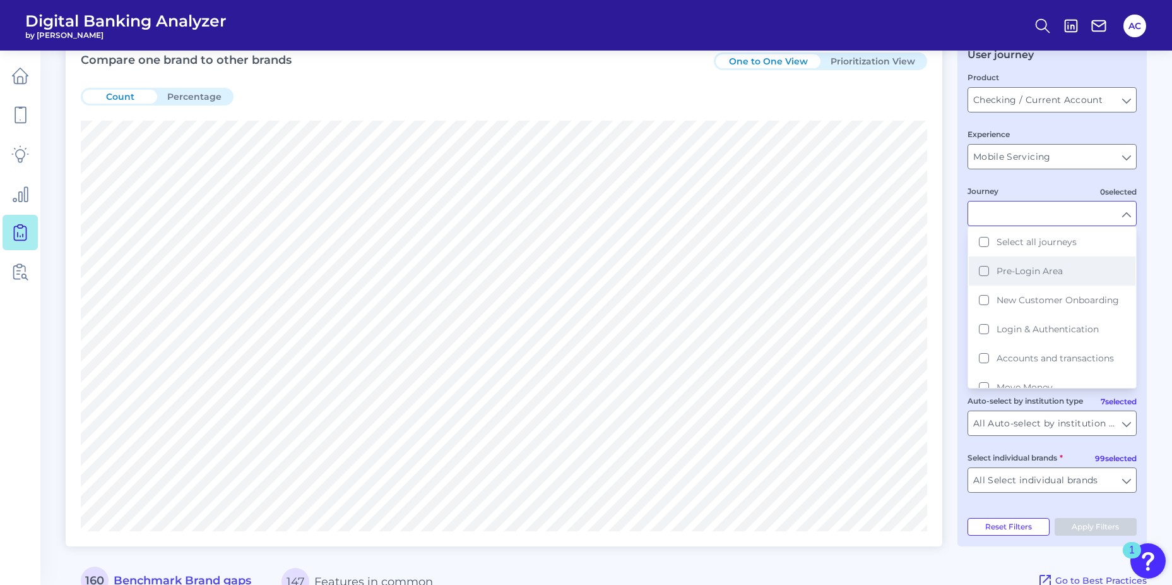
click at [982, 265] on button "Pre-Login Area" at bounding box center [1052, 270] width 167 height 29
click at [982, 302] on button "New Customer Onboarding" at bounding box center [1052, 299] width 167 height 29
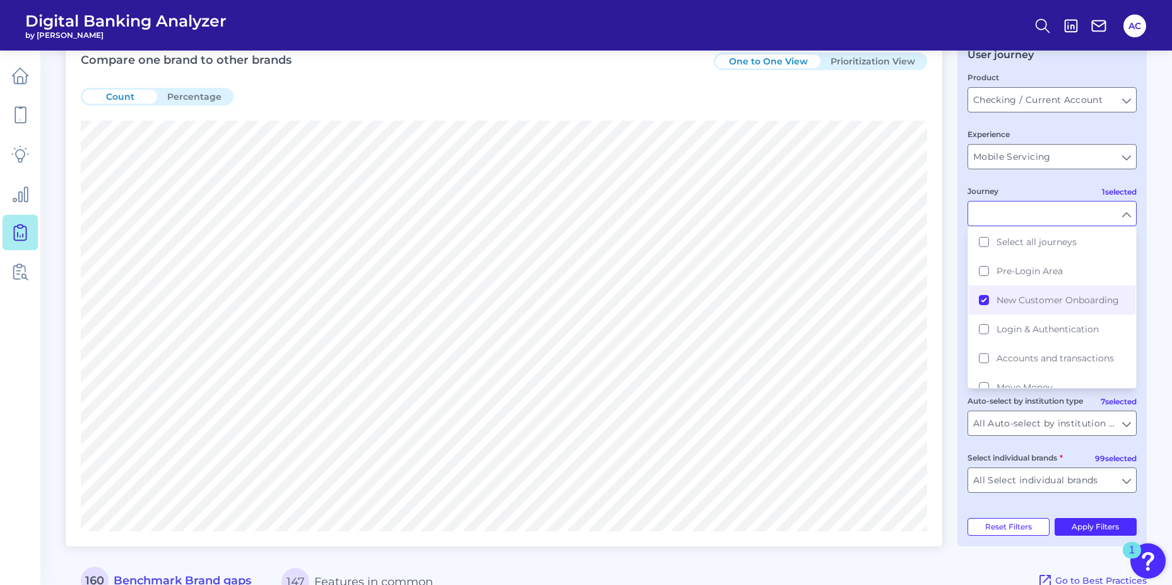
click at [1155, 282] on main "Gap Analysis Download Hide Filters Compare one brand to other brands One to One…" at bounding box center [586, 554] width 1172 height 1234
type input "New Customer Onboarding"
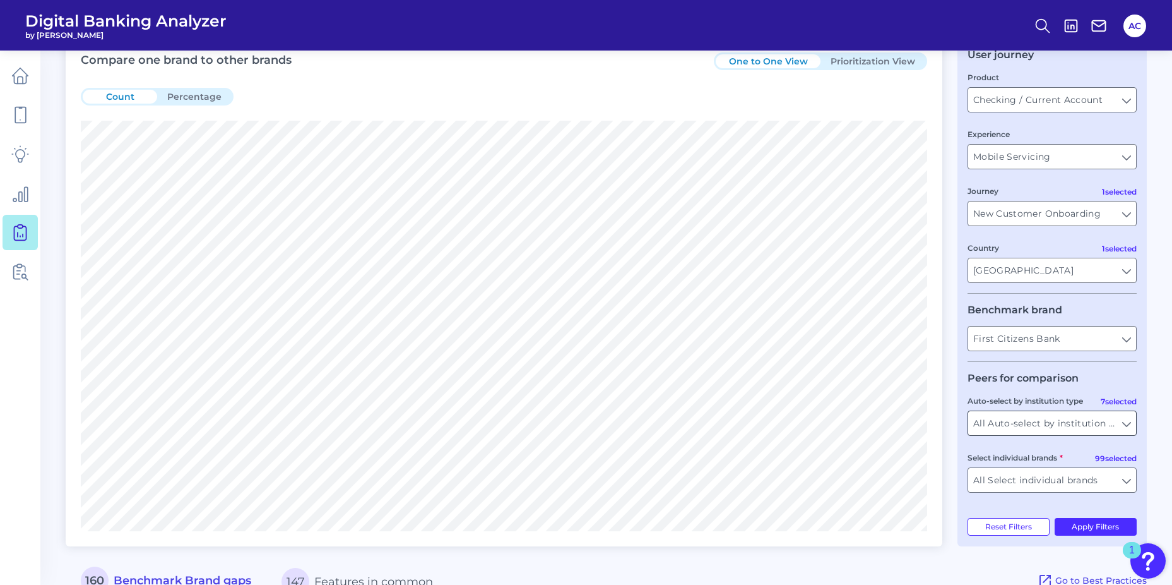
click at [1123, 420] on input "All Auto-select by institution types" at bounding box center [1053, 423] width 168 height 24
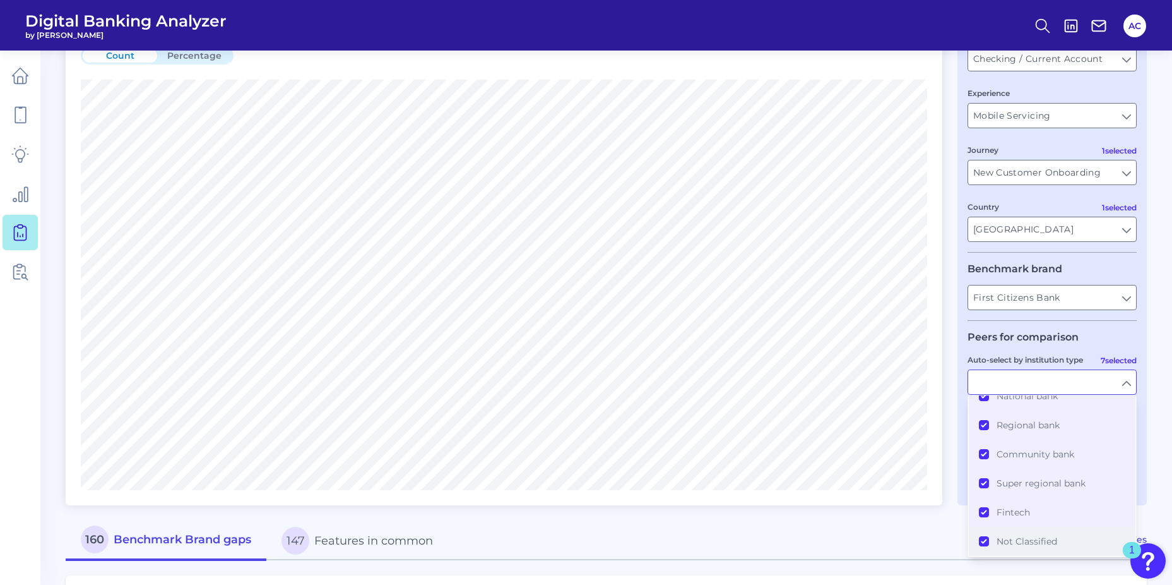
scroll to position [126, 0]
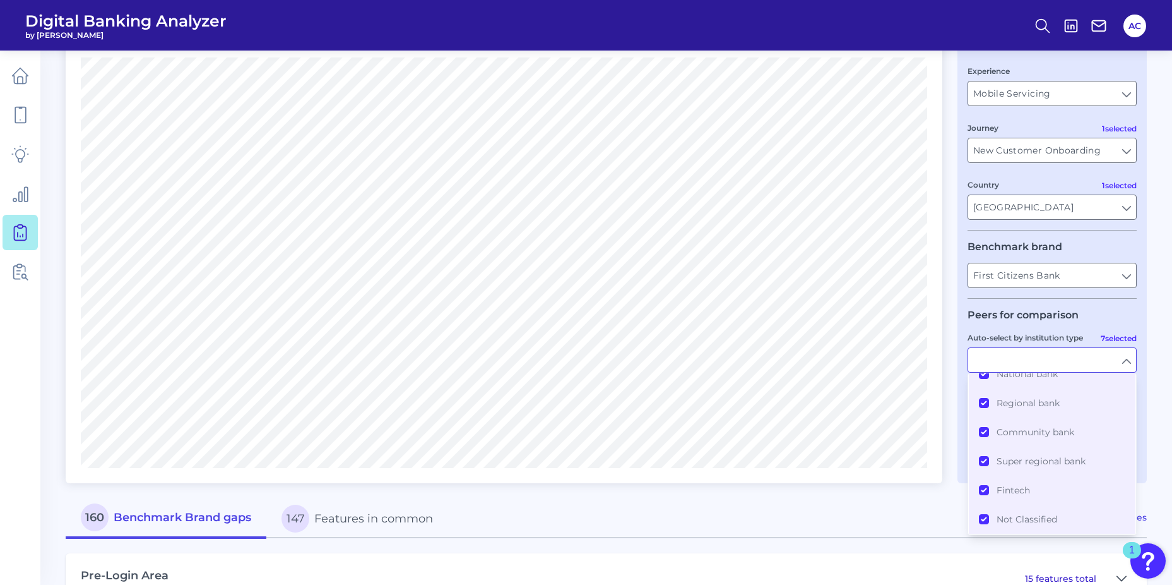
click at [1159, 394] on main "Gap Analysis Download Hide Filters Compare one brand to other brands One to One…" at bounding box center [586, 491] width 1172 height 1234
type input "All Auto-select by institution types"
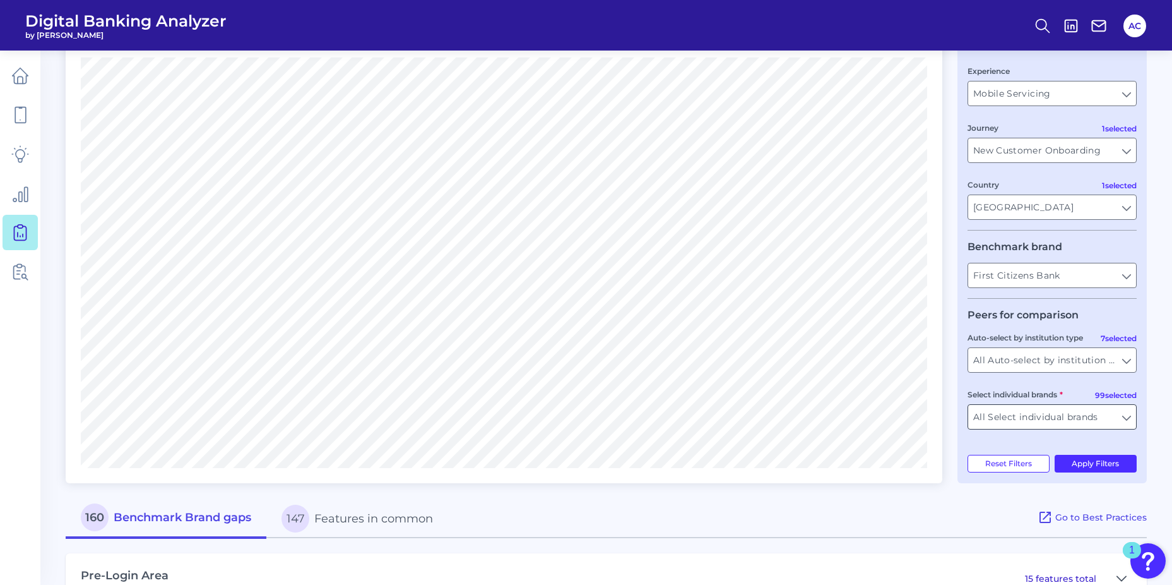
click at [1077, 419] on input "All Select individual brands" at bounding box center [1053, 417] width 168 height 24
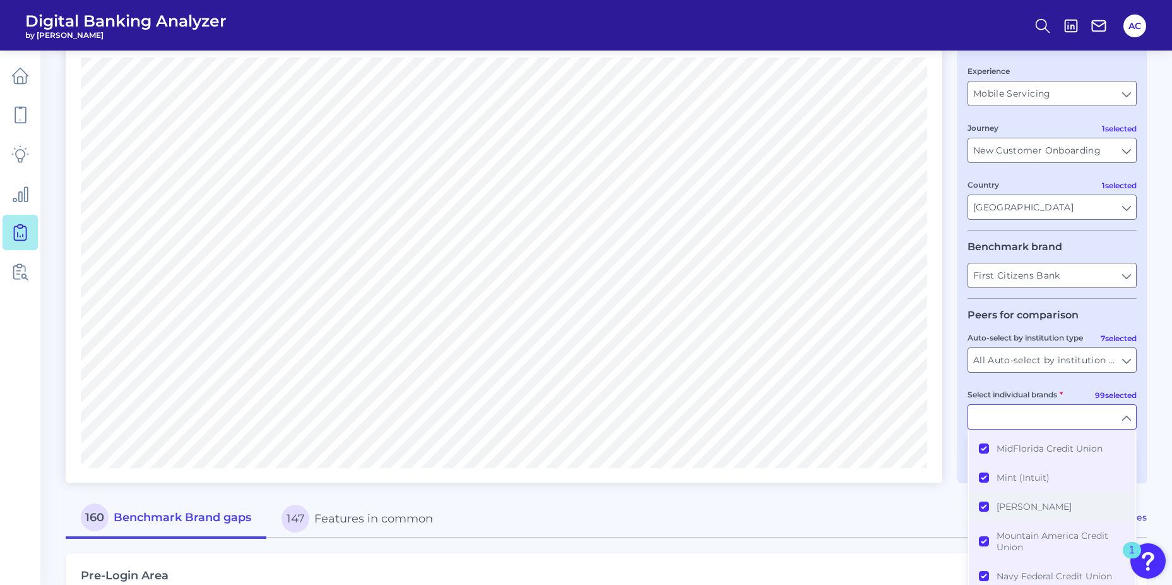
scroll to position [1705, 0]
click at [1157, 414] on main "Gap Analysis Download Hide Filters Compare one brand to other brands One to One…" at bounding box center [586, 491] width 1172 height 1234
type input "All Select individual brands"
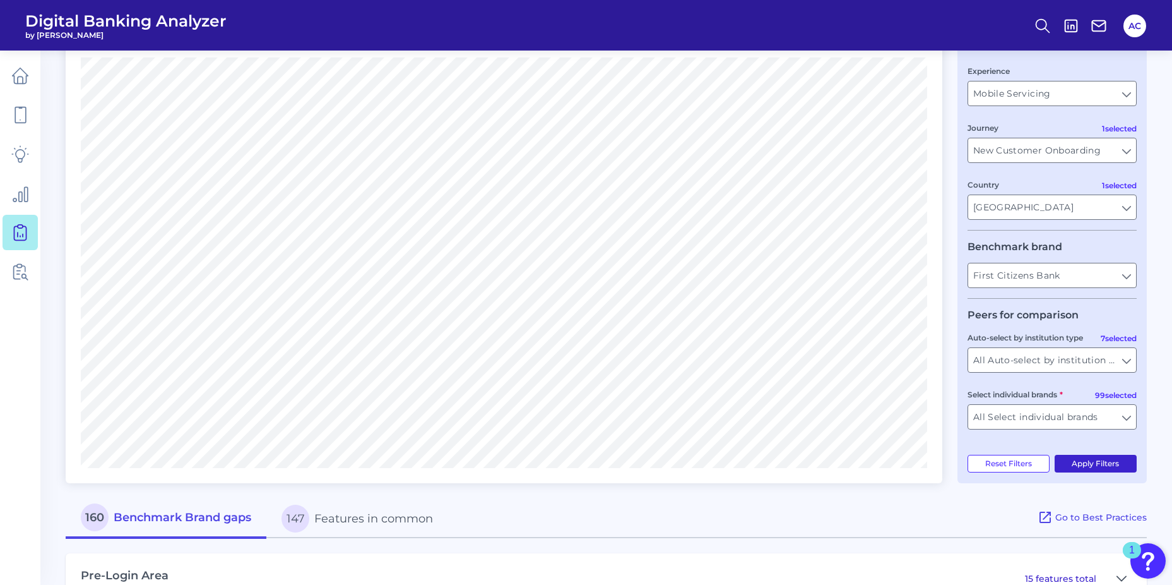
click at [1088, 465] on button "Apply Filters" at bounding box center [1096, 464] width 83 height 18
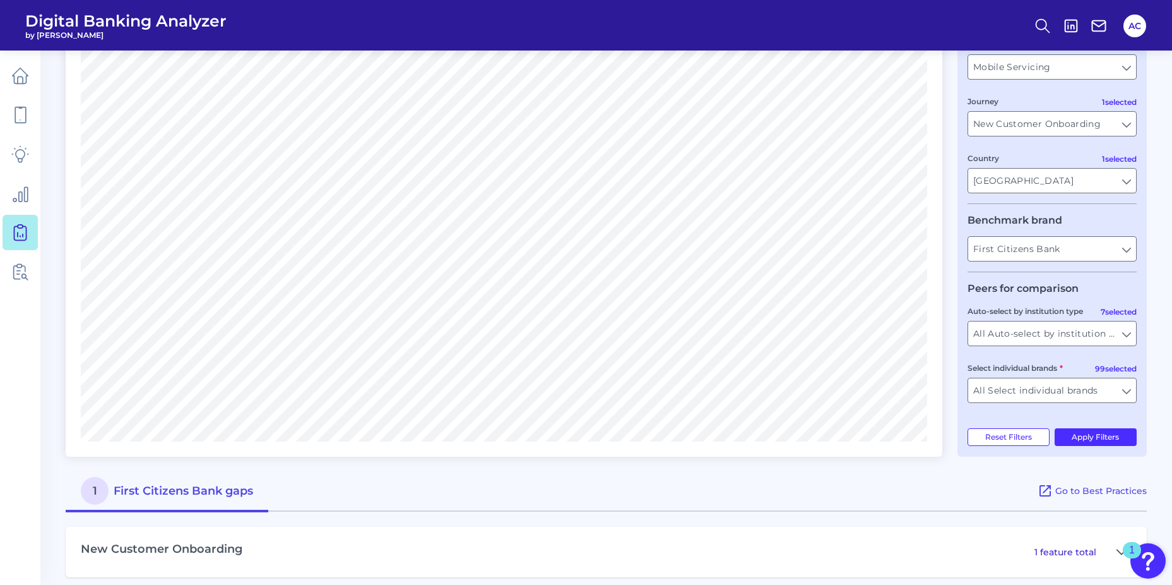
scroll to position [164, 0]
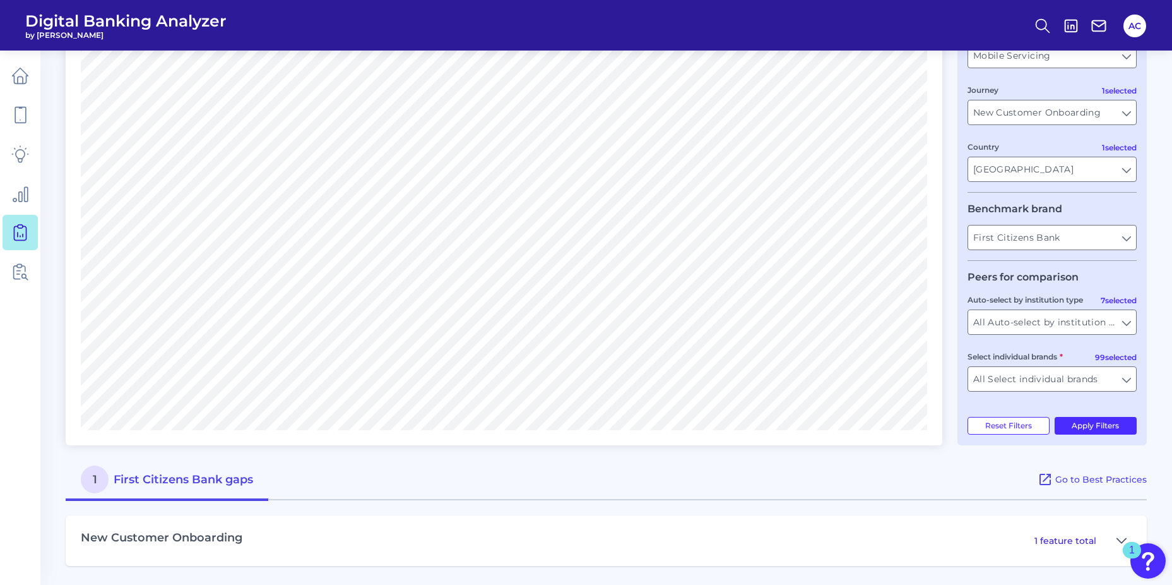
click at [407, 548] on div "New Customer Onboarding 1 feature total" at bounding box center [607, 540] width 1082 height 51
click at [1121, 539] on icon at bounding box center [1122, 540] width 10 height 15
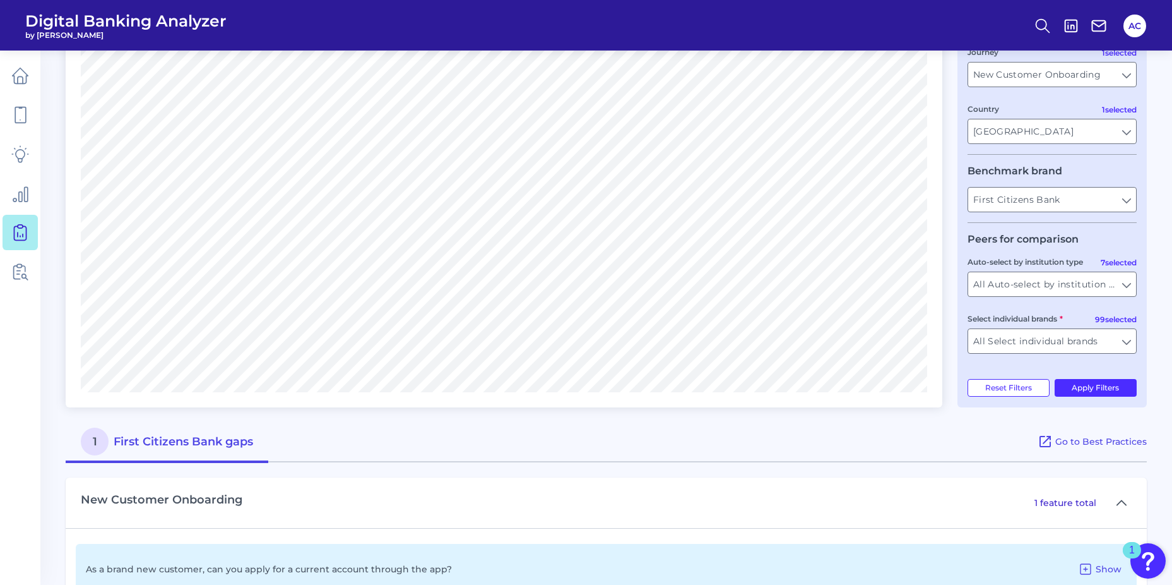
scroll to position [246, 0]
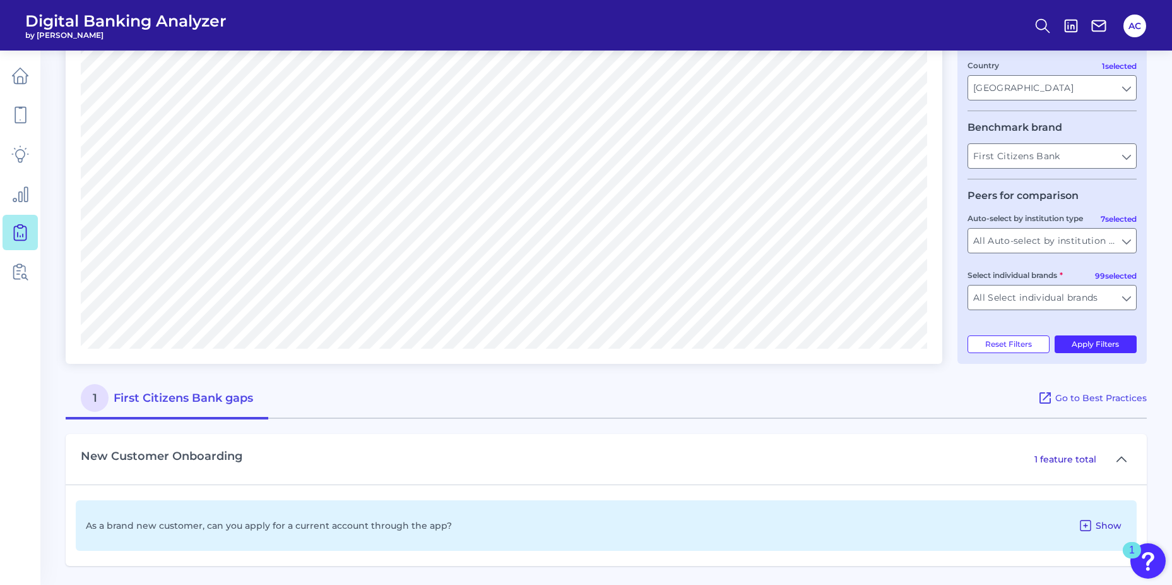
click at [1102, 527] on span "Show" at bounding box center [1109, 525] width 26 height 11
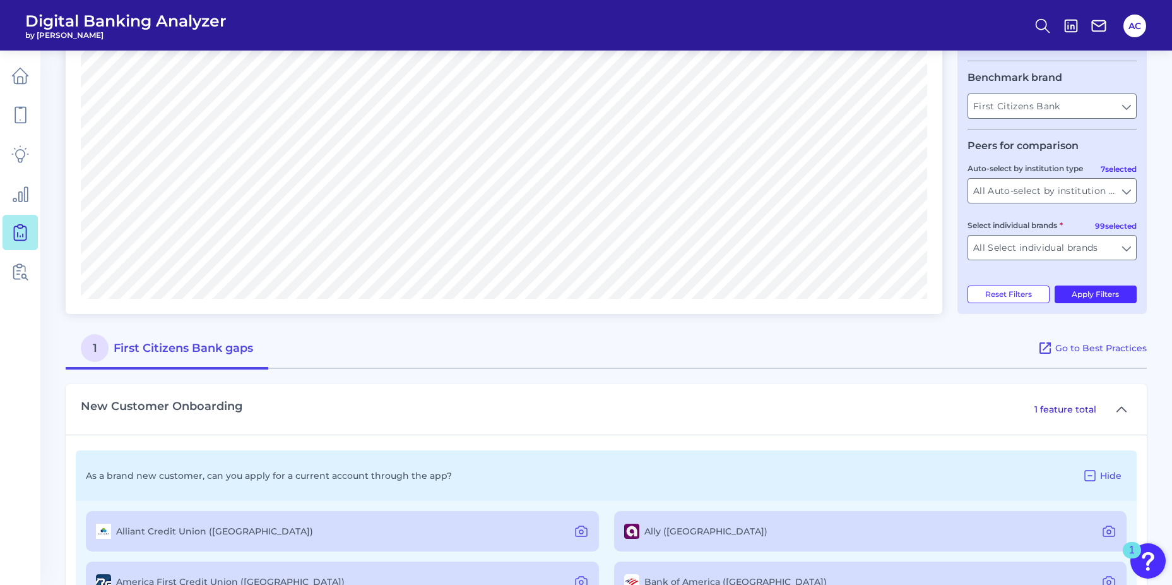
scroll to position [359, 0]
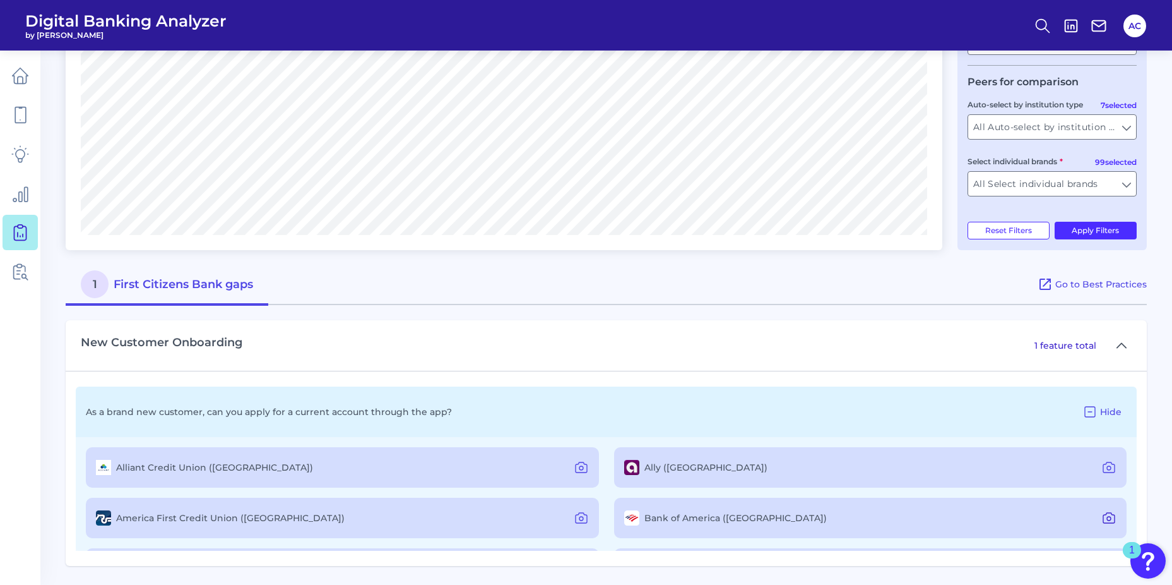
click at [1103, 522] on icon at bounding box center [1109, 517] width 15 height 15
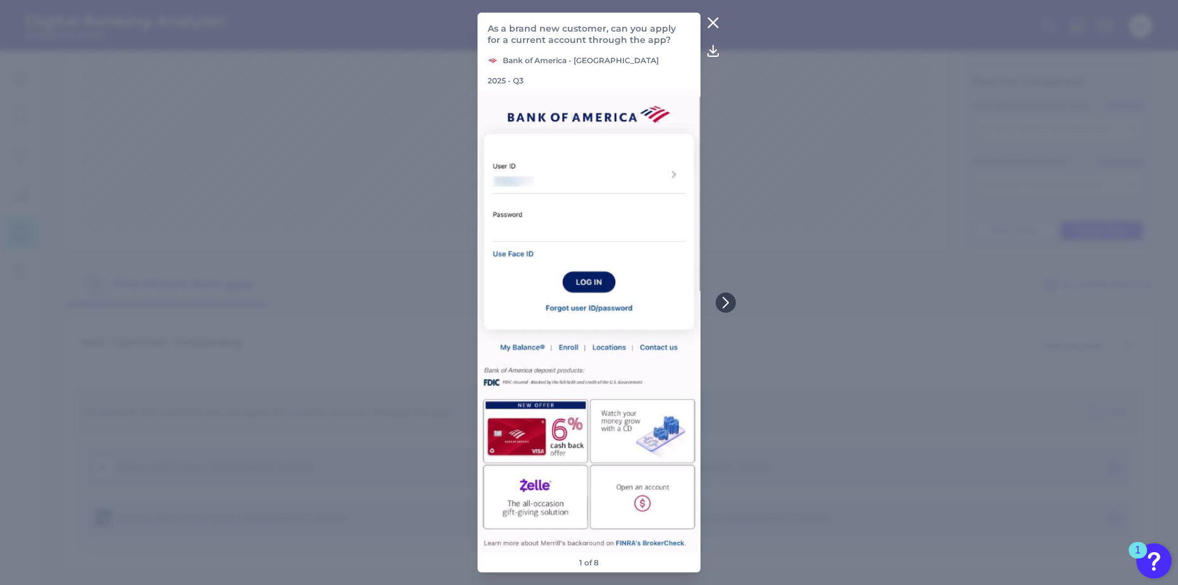
click at [711, 29] on icon at bounding box center [712, 22] width 15 height 15
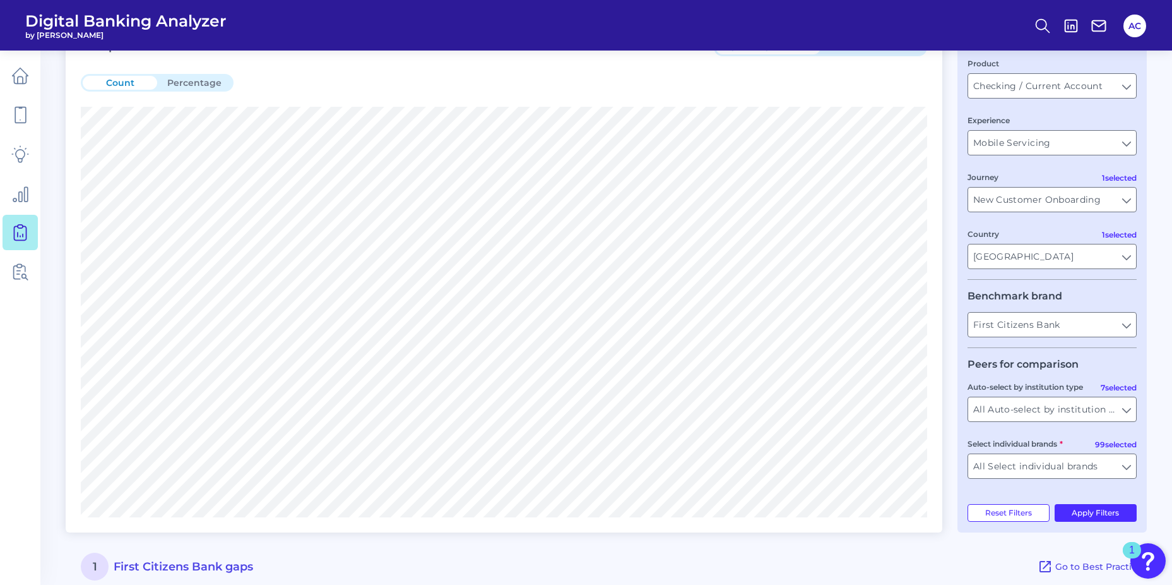
scroll to position [44, 0]
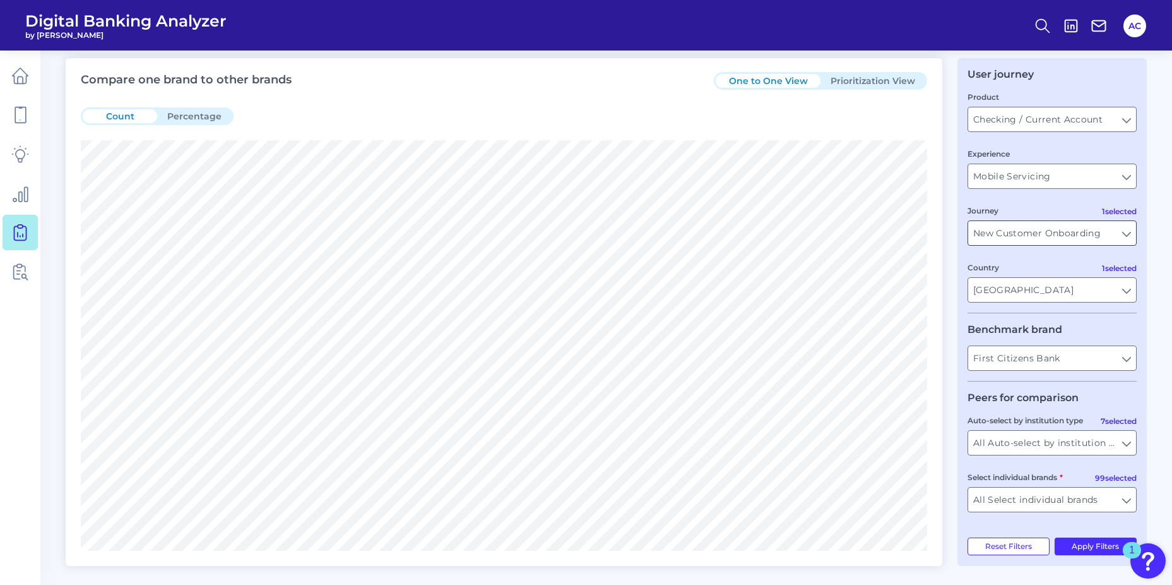
click at [1117, 237] on input "New Customer Onboarding" at bounding box center [1053, 233] width 168 height 24
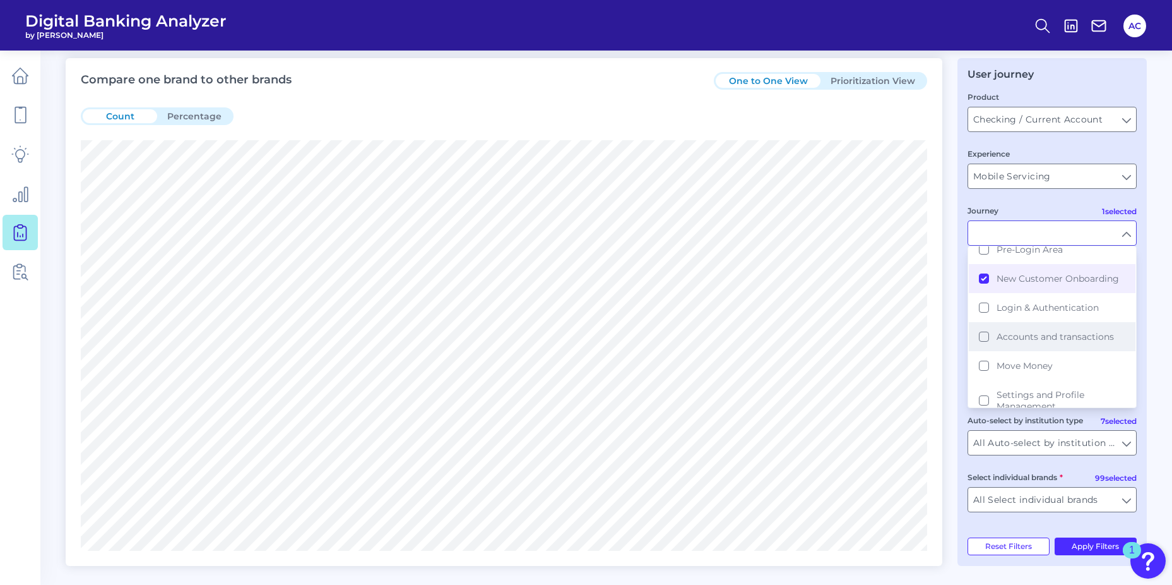
scroll to position [63, 0]
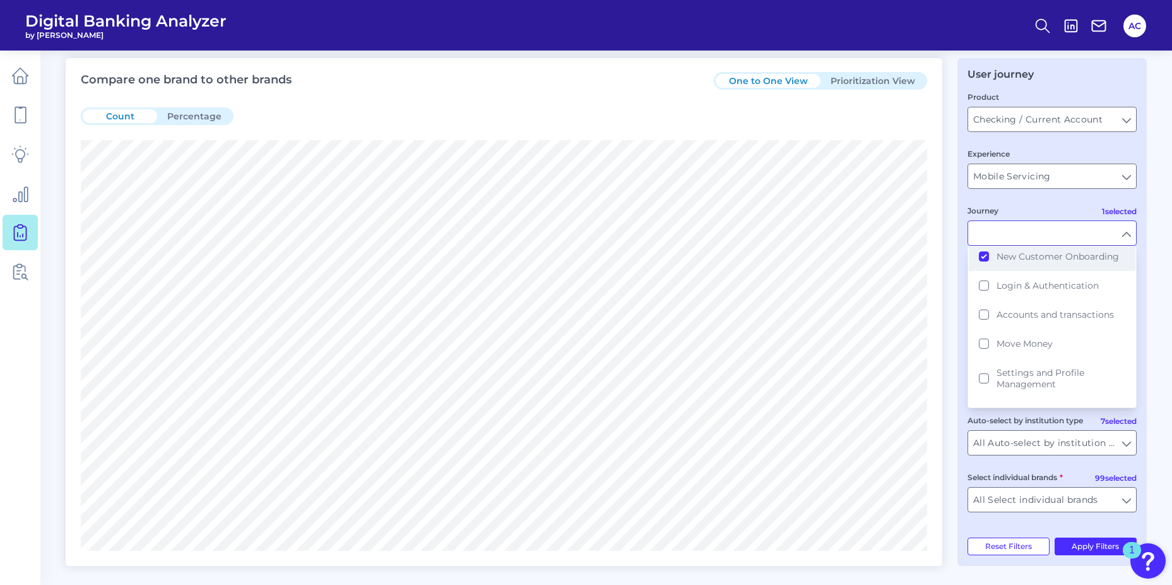
click at [982, 261] on button "New Customer Onboarding" at bounding box center [1052, 256] width 167 height 29
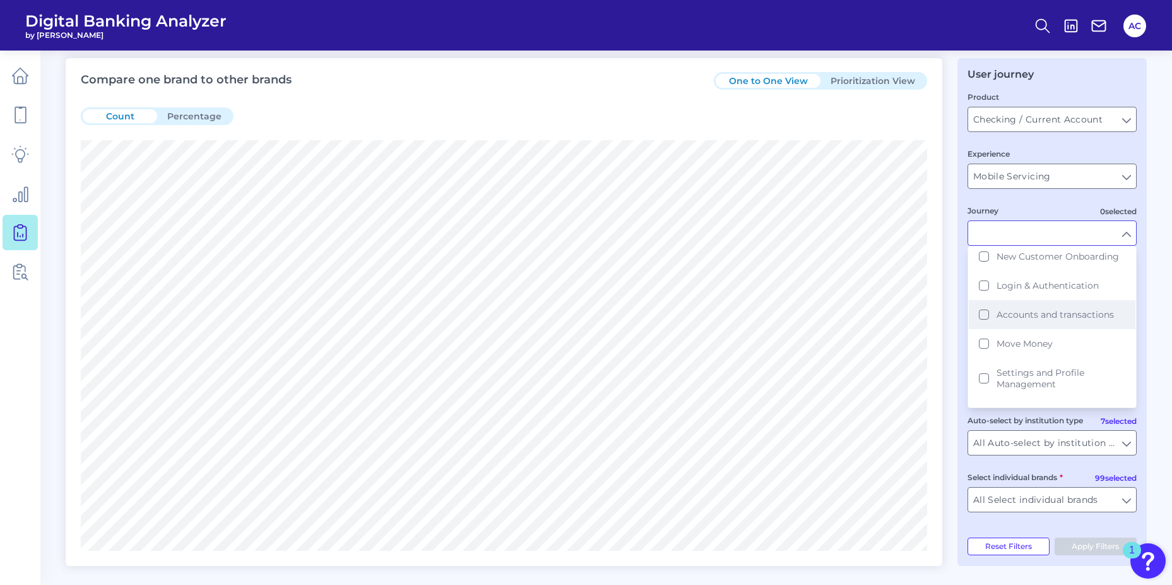
click at [984, 315] on button "Accounts and transactions" at bounding box center [1052, 314] width 167 height 29
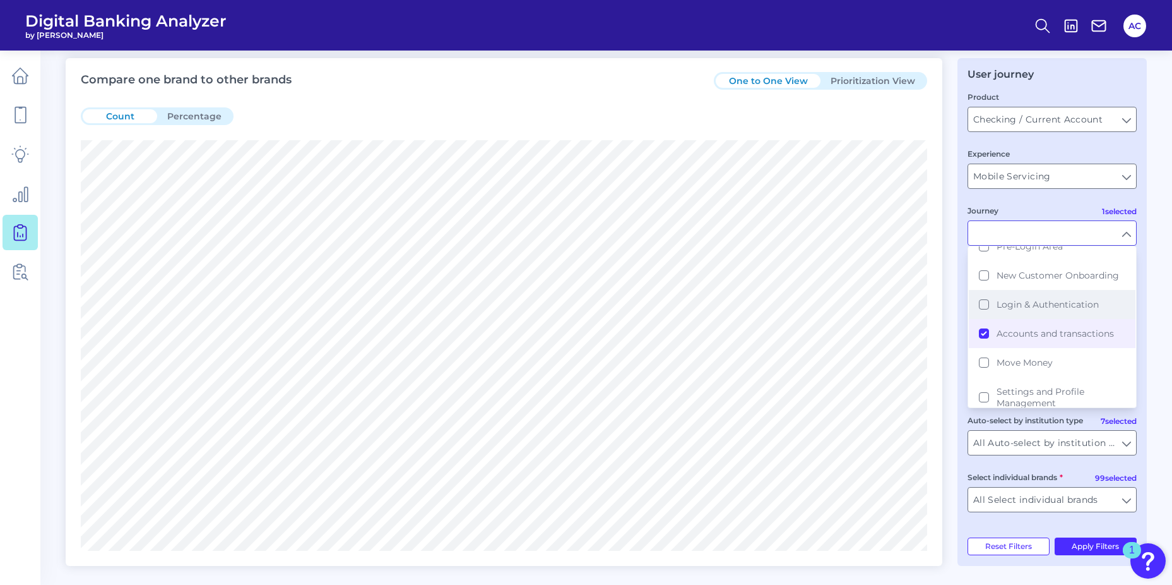
scroll to position [0, 0]
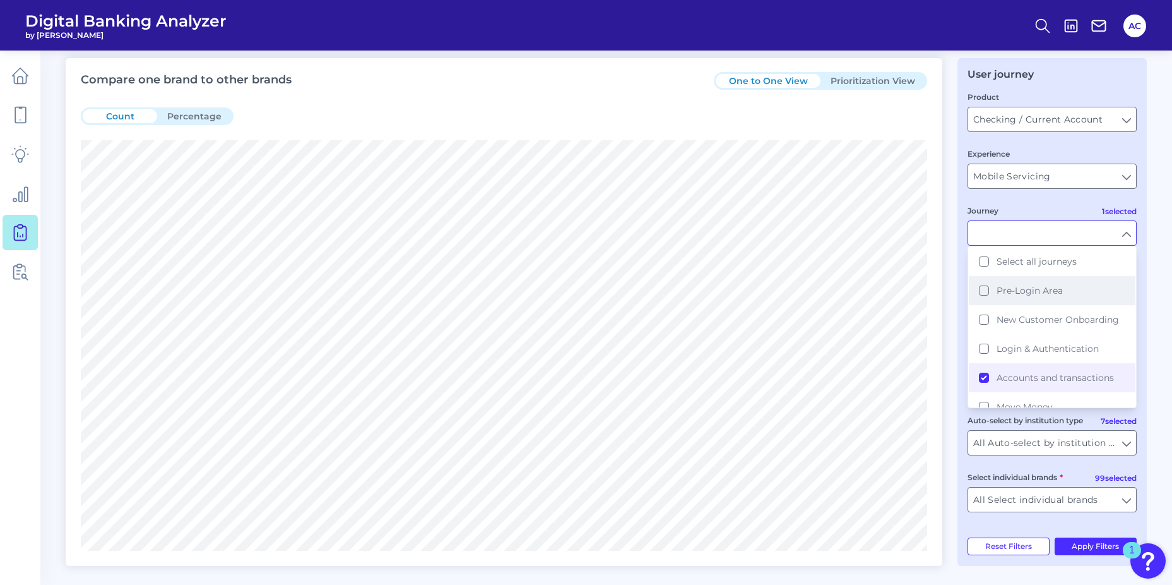
click at [981, 289] on button "Pre-Login Area" at bounding box center [1052, 290] width 167 height 29
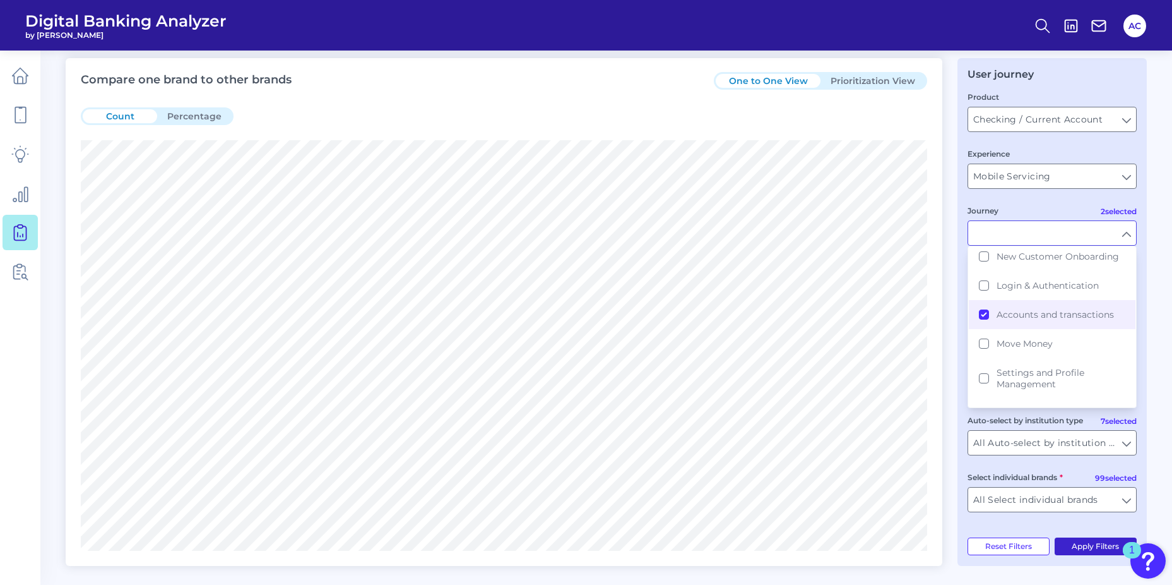
click at [1077, 542] on button "Apply Filters" at bounding box center [1096, 546] width 83 height 18
type input "Accounts and transactions, Pre-Login Area"
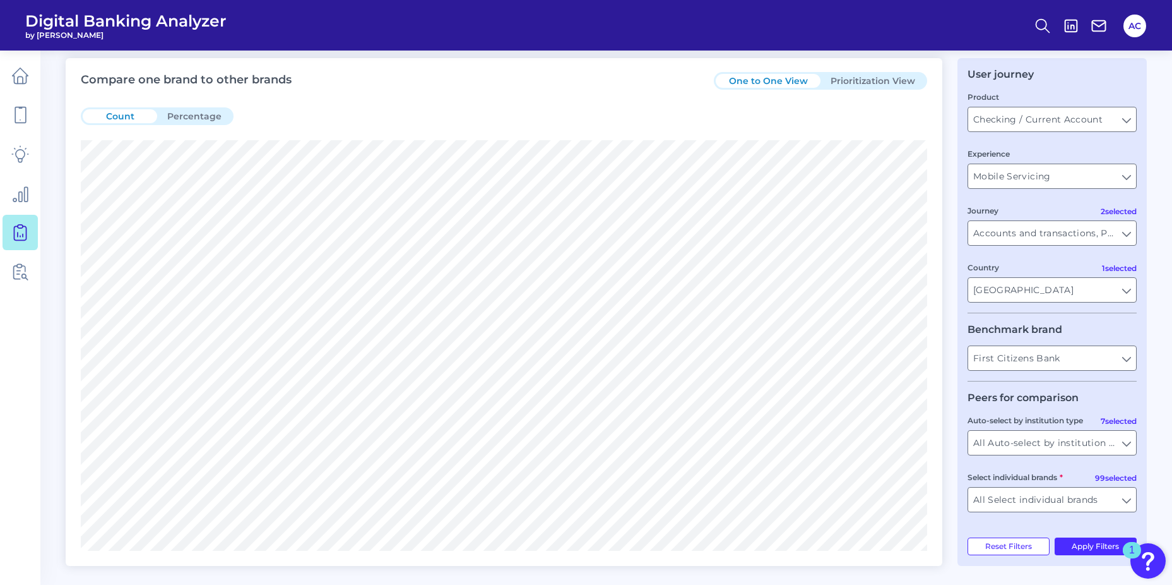
scroll to position [225, 0]
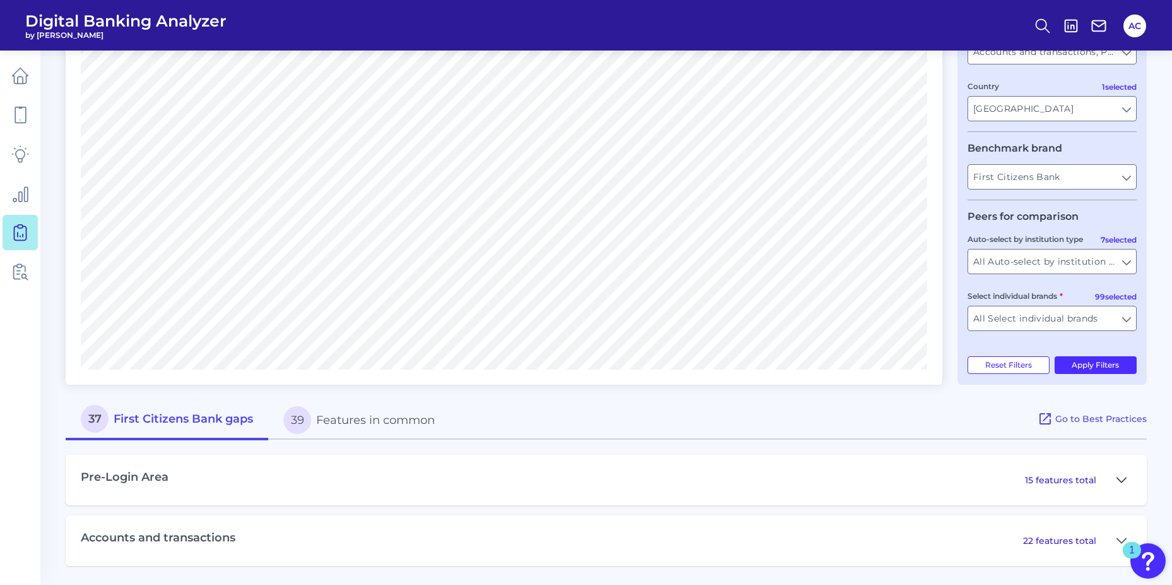
click at [1116, 484] on button at bounding box center [1122, 480] width 20 height 20
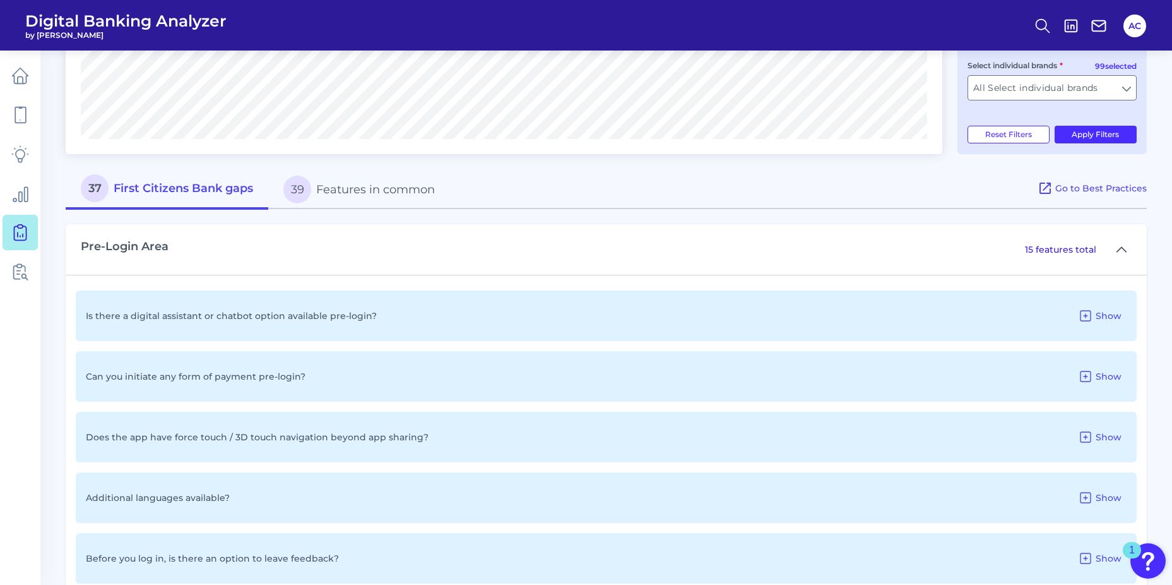
scroll to position [477, 0]
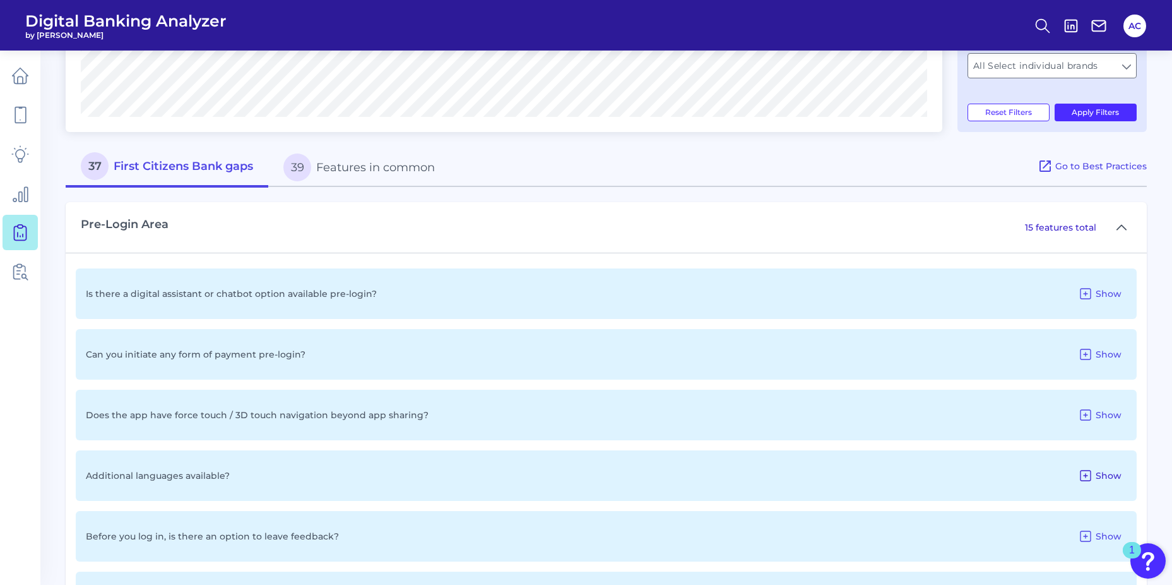
click at [1105, 480] on span "Show" at bounding box center [1109, 475] width 26 height 11
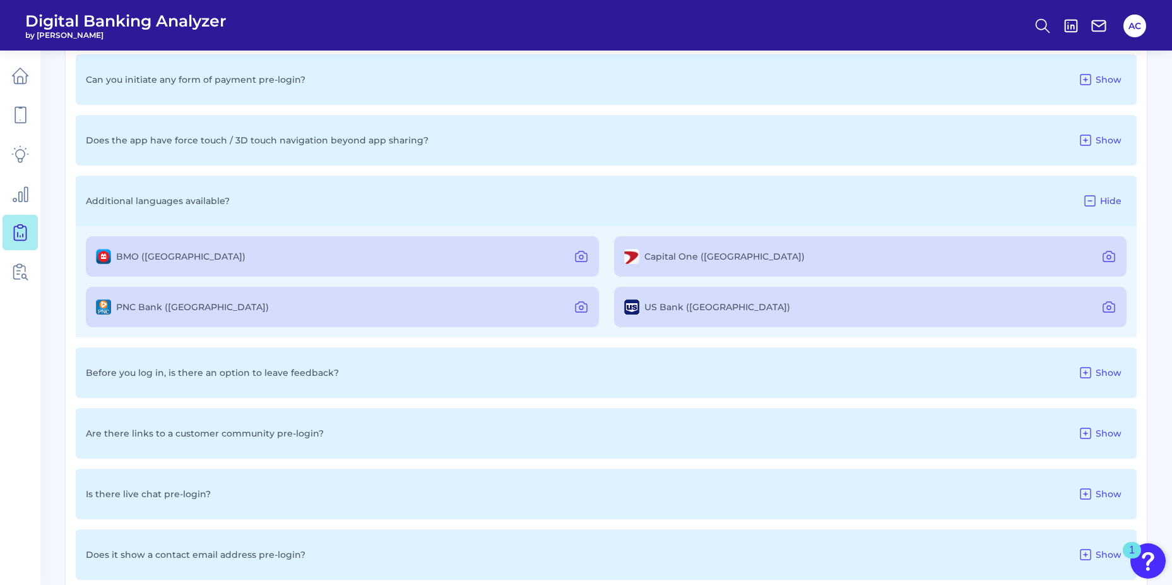
scroll to position [730, 0]
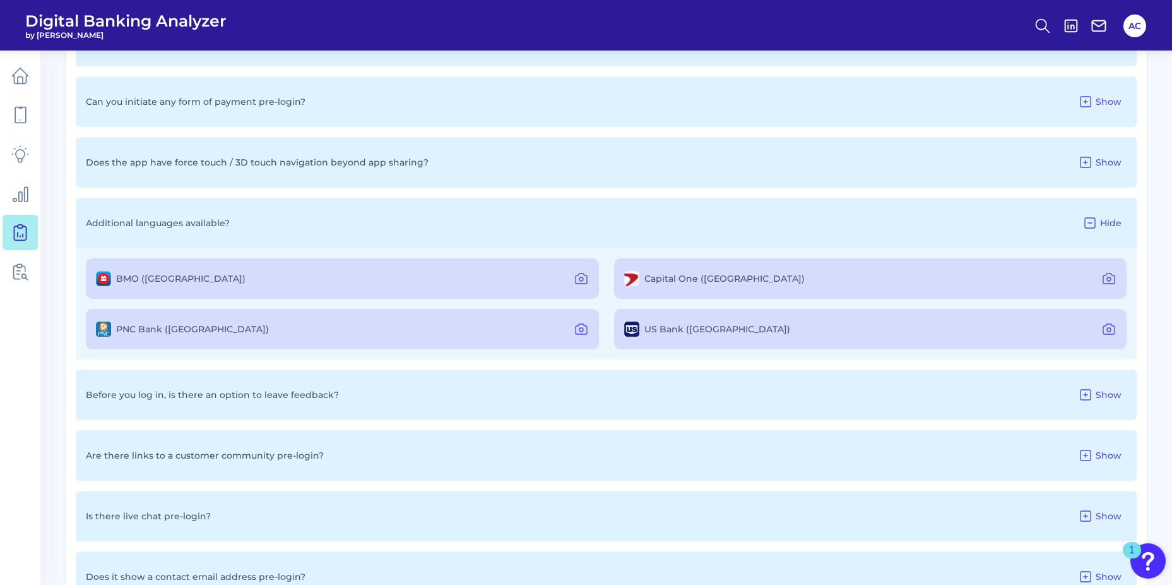
click at [196, 224] on p "Additional languages available?" at bounding box center [158, 222] width 144 height 11
click at [194, 224] on p "Additional languages available?" at bounding box center [158, 222] width 144 height 11
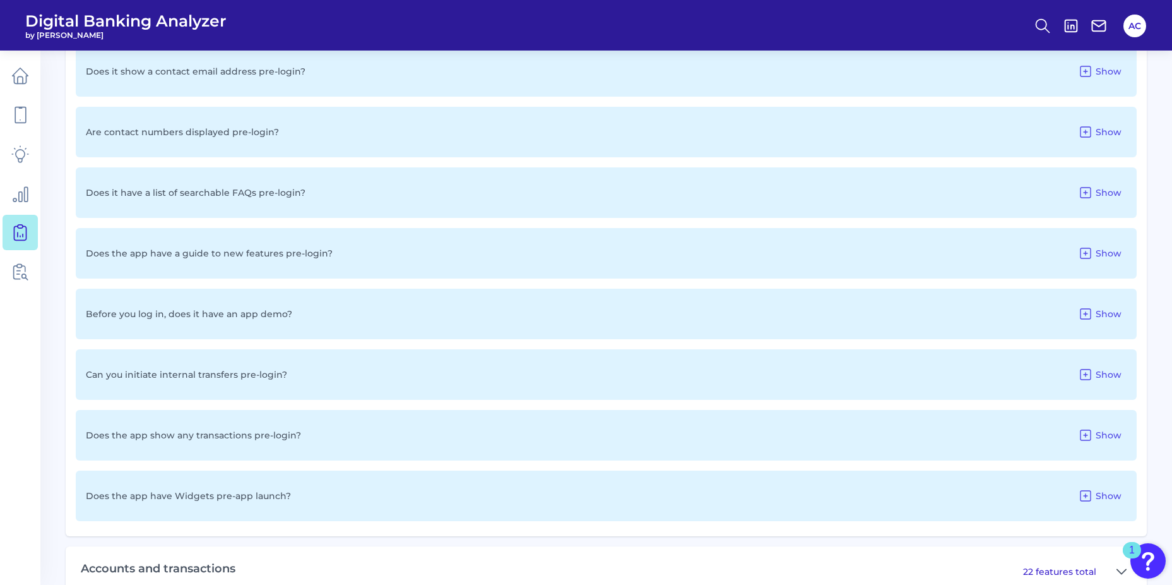
scroll to position [1266, 0]
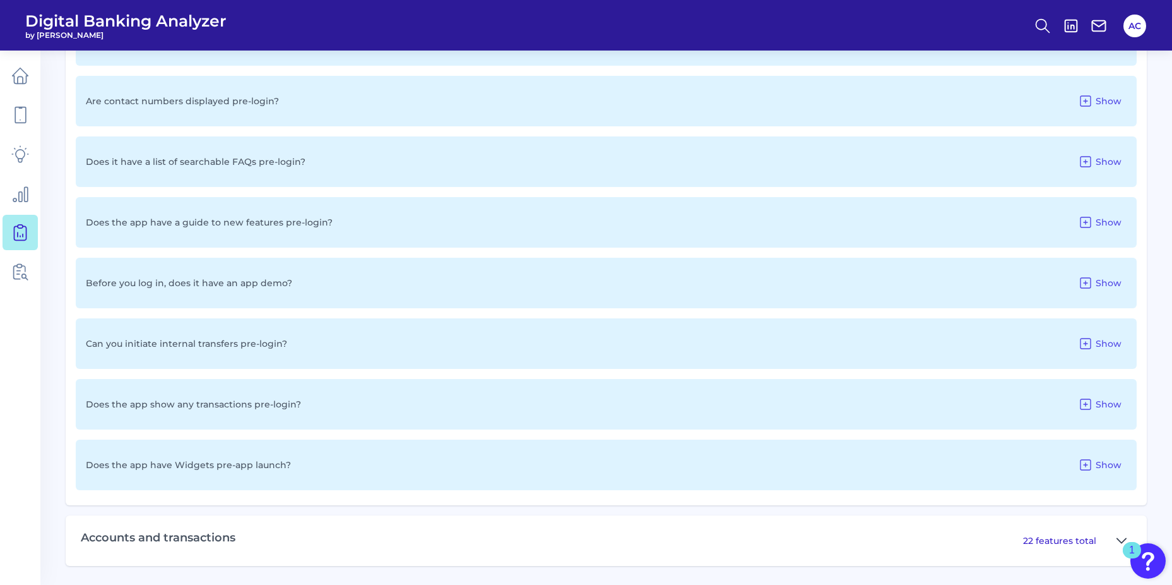
click at [1121, 539] on icon at bounding box center [1122, 540] width 10 height 15
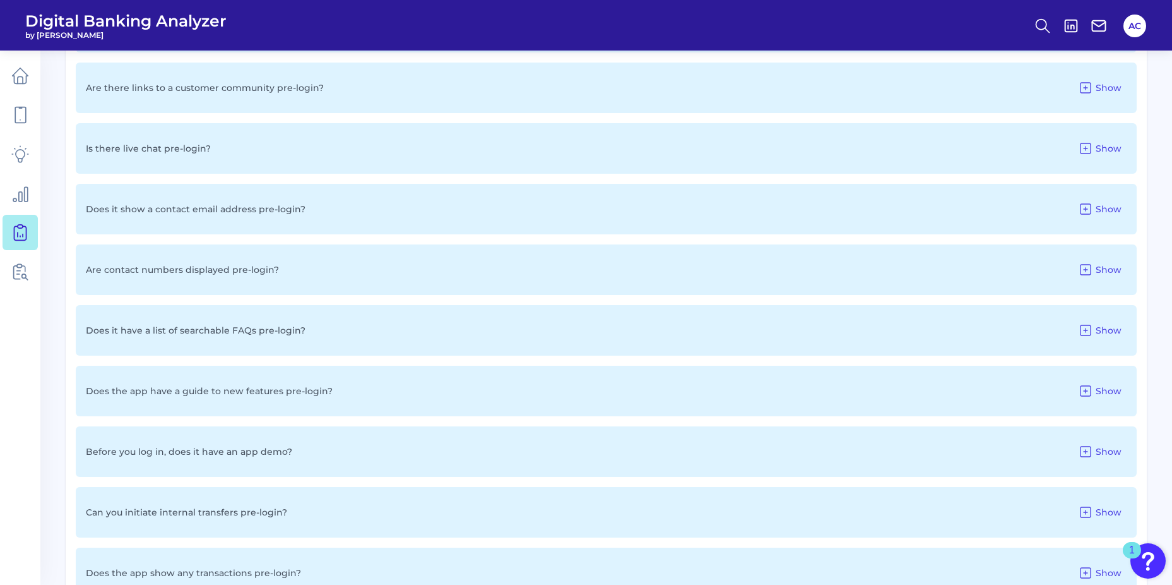
scroll to position [1203, 0]
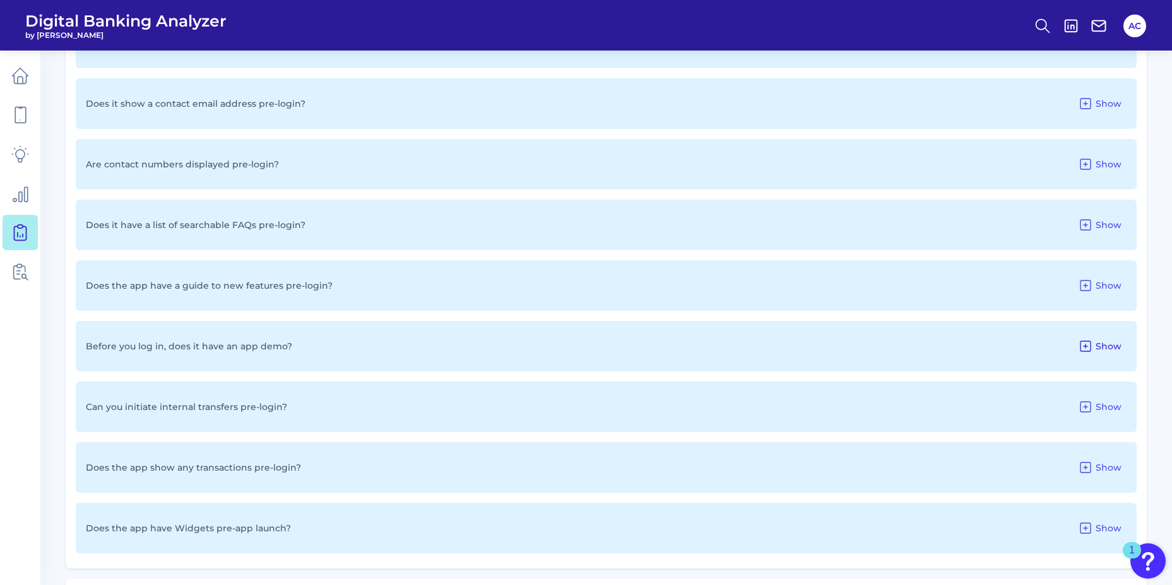
click at [1098, 343] on span "Show" at bounding box center [1109, 345] width 26 height 11
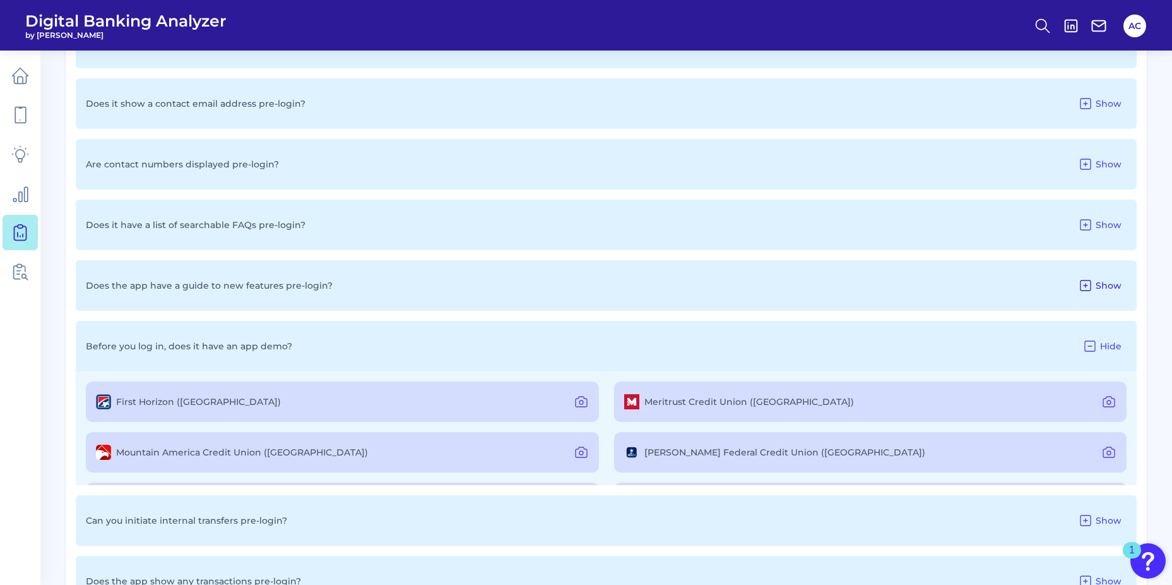
click at [1113, 290] on span "Show" at bounding box center [1109, 285] width 26 height 11
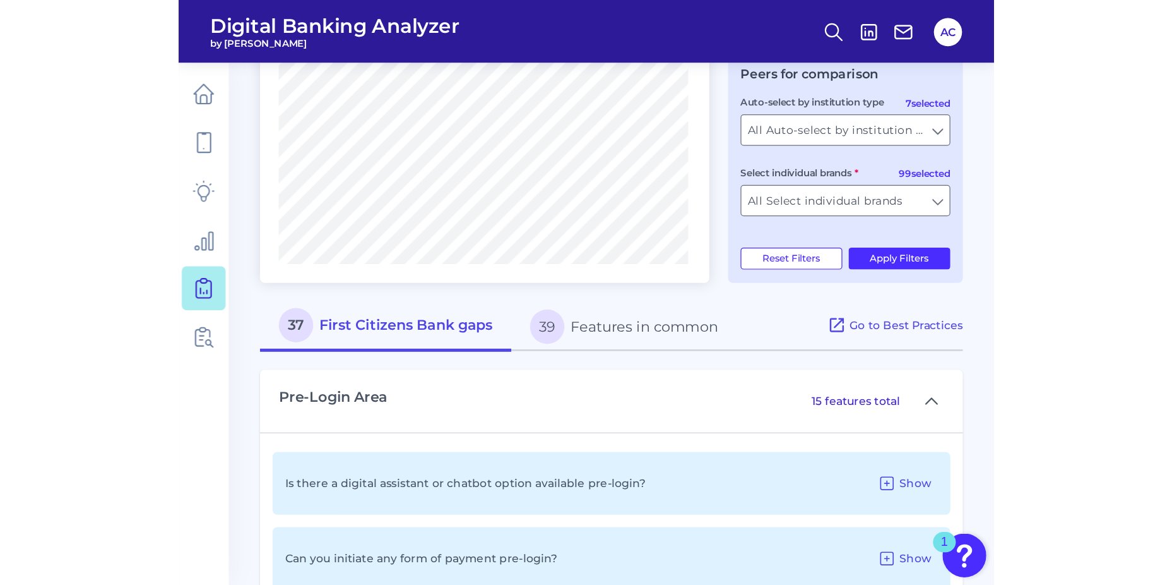
scroll to position [382, 0]
